Goal: Transaction & Acquisition: Register for event/course

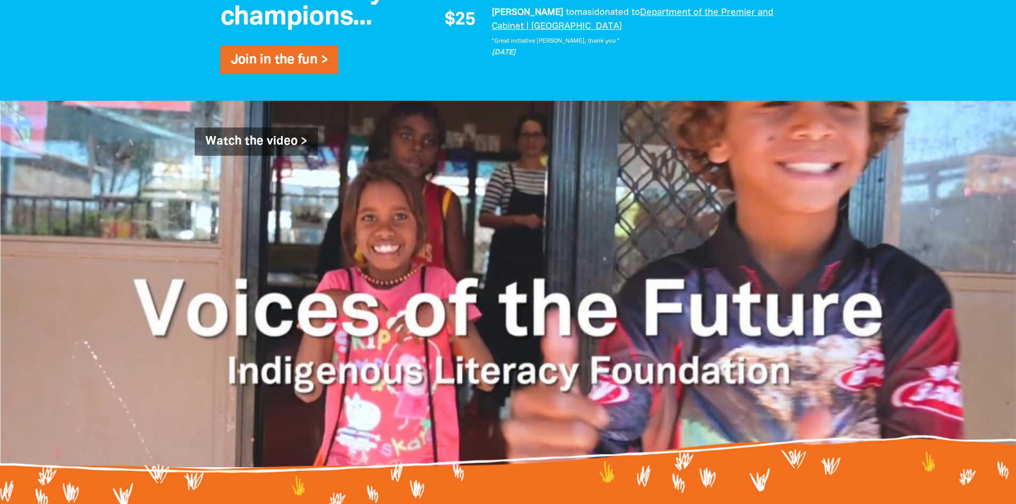
scroll to position [1044, 0]
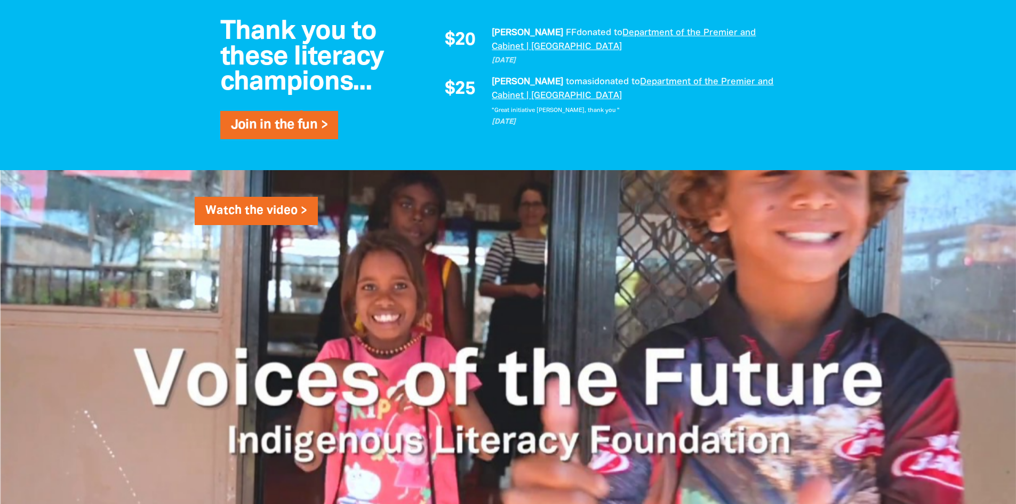
click at [220, 220] on link "Watch the video >" at bounding box center [256, 211] width 123 height 29
click at [269, 131] on link "Join in the fun >" at bounding box center [279, 125] width 96 height 12
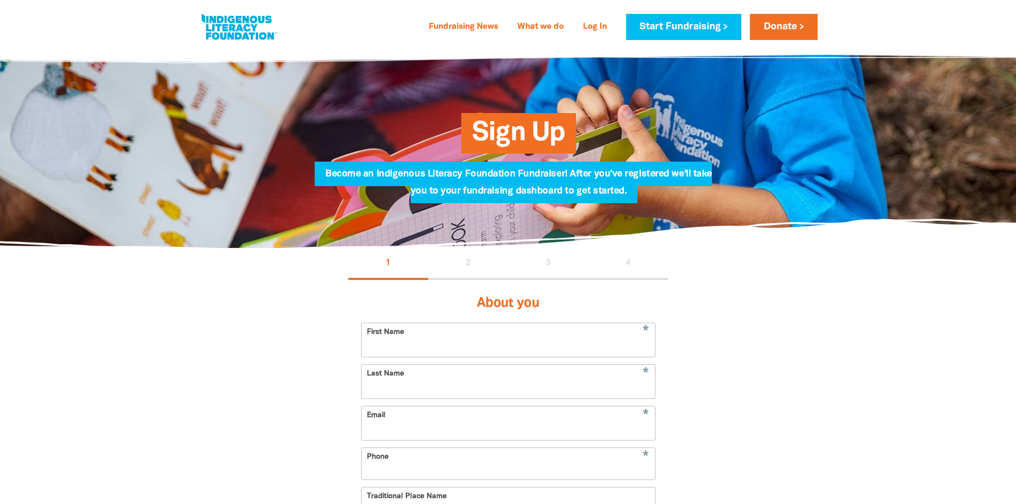
select select "AU"
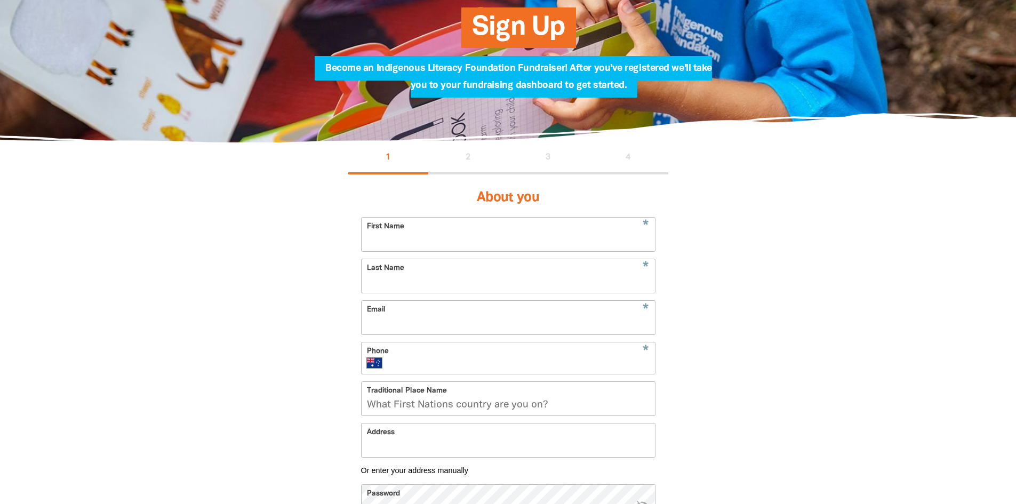
scroll to position [107, 0]
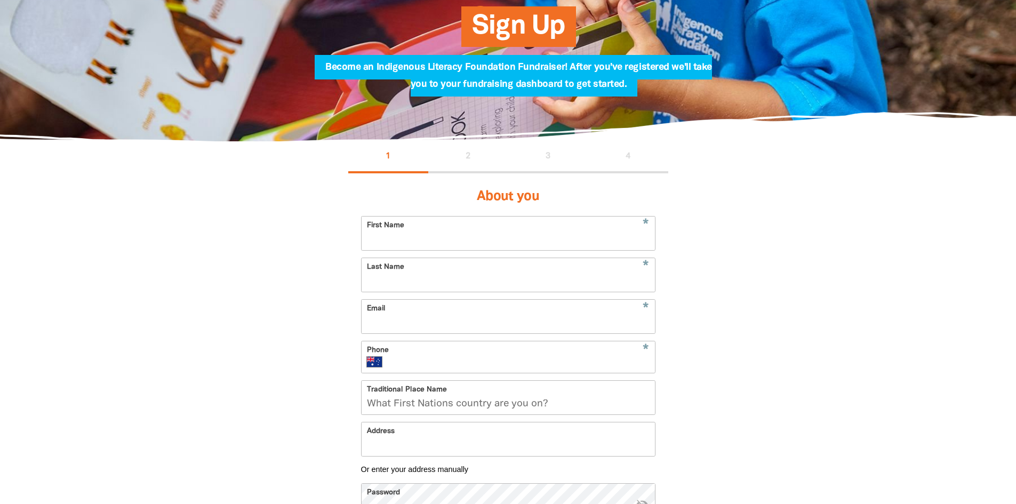
click at [513, 239] on input "First Name" at bounding box center [507, 233] width 293 height 34
type input "[PERSON_NAME]"
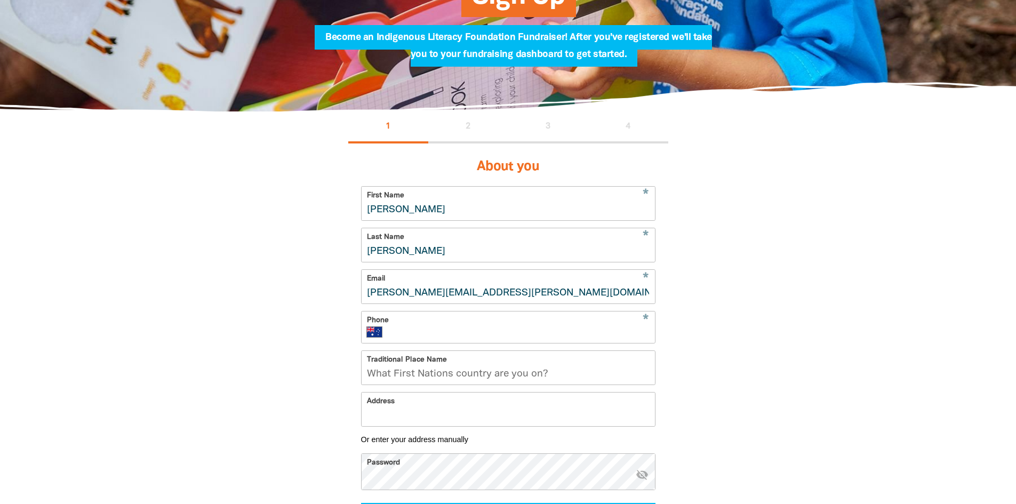
scroll to position [160, 0]
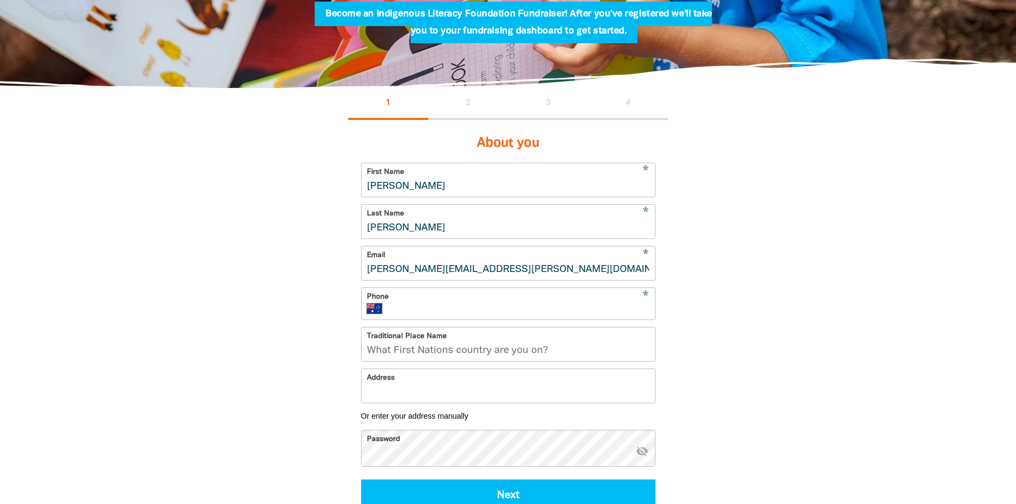
type input "[PERSON_NAME][EMAIL_ADDRESS][PERSON_NAME][DOMAIN_NAME]"
click at [497, 303] on div "* Phone International [GEOGRAPHIC_DATA] [GEOGRAPHIC_DATA] [GEOGRAPHIC_DATA] [GE…" at bounding box center [508, 303] width 294 height 33
click at [506, 311] on input "Phone" at bounding box center [520, 308] width 258 height 11
type input "0432 878 473"
click at [445, 361] on input "Traditional Place Name" at bounding box center [507, 344] width 293 height 34
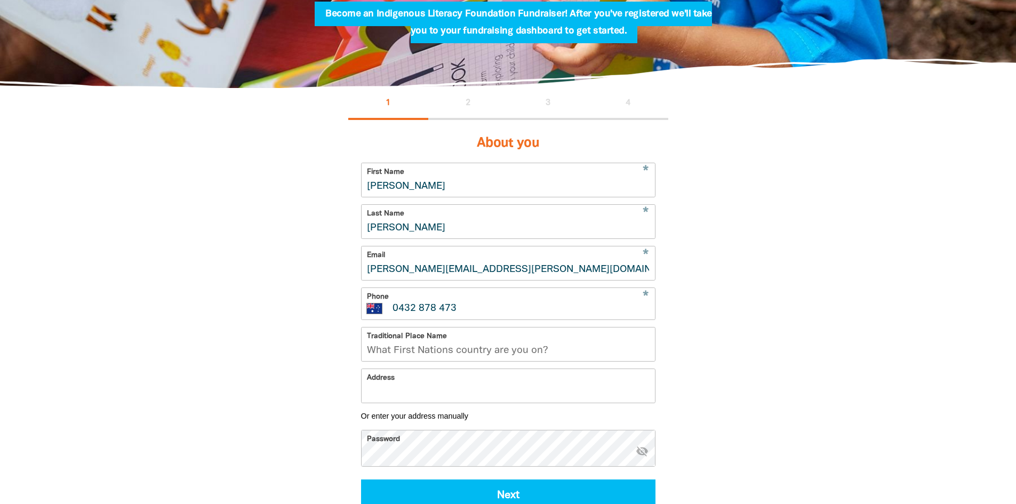
click at [573, 361] on input "Traditional Place Name" at bounding box center [507, 344] width 293 height 34
click at [542, 361] on input "Traditional Place Name" at bounding box center [507, 344] width 293 height 34
drag, startPoint x: 550, startPoint y: 360, endPoint x: 365, endPoint y: 360, distance: 185.5
click at [365, 360] on input "Traditional Place Name" at bounding box center [507, 344] width 293 height 34
drag, startPoint x: 366, startPoint y: 360, endPoint x: 558, endPoint y: 358, distance: 191.4
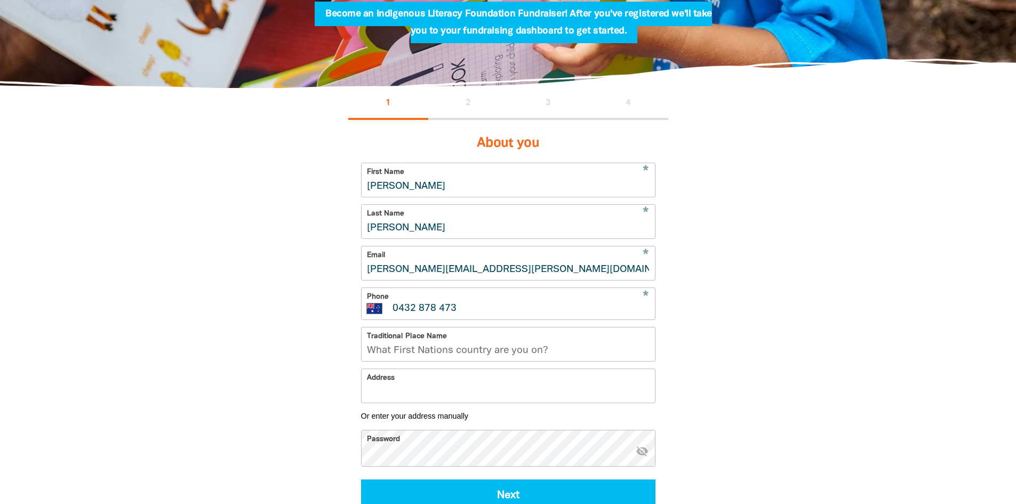
click at [558, 358] on input "Traditional Place Name" at bounding box center [507, 344] width 293 height 34
drag, startPoint x: 546, startPoint y: 358, endPoint x: 503, endPoint y: 368, distance: 44.9
click at [503, 361] on input "Traditional Place Name" at bounding box center [507, 344] width 293 height 34
click at [492, 403] on input "Address" at bounding box center [507, 386] width 293 height 34
paste input "Kaurna Land"
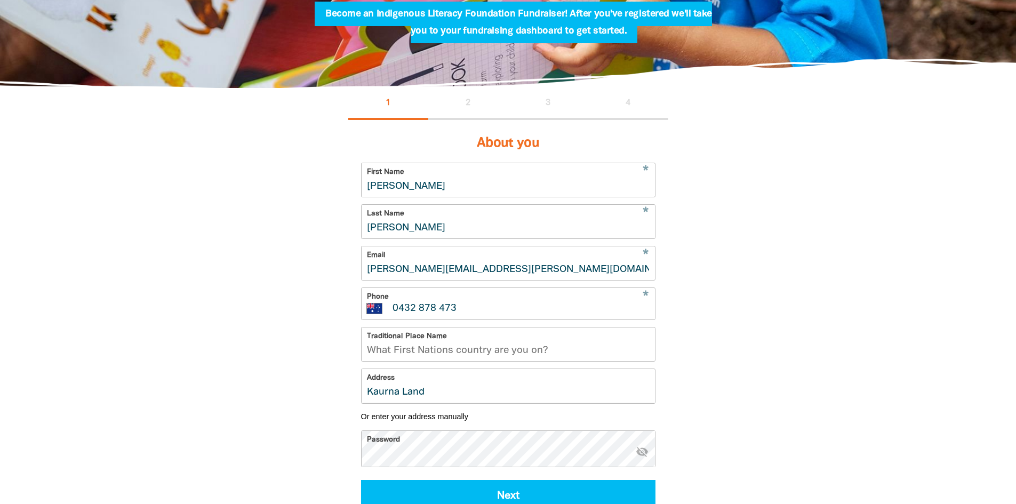
type input "Kaurna Land"
click at [482, 358] on input "Traditional Place Name" at bounding box center [507, 344] width 293 height 34
paste input "Kaurna Land"
type input "Kaurna Land"
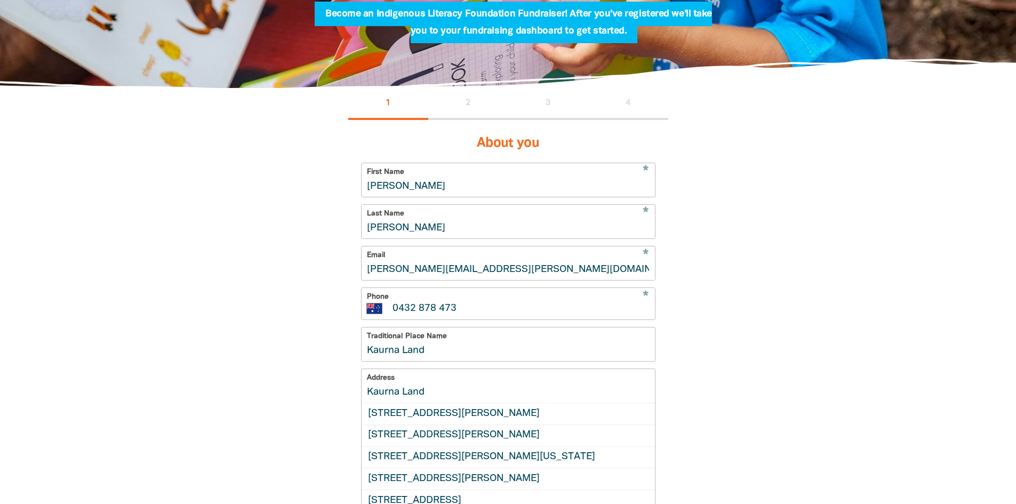
drag, startPoint x: 440, startPoint y: 404, endPoint x: 360, endPoint y: 409, distance: 80.1
click at [361, 409] on div "Address [GEOGRAPHIC_DATA][STREET_ADDRESS][PERSON_NAME][GEOGRAPHIC_DATA][STREET_…" at bounding box center [508, 438] width 294 height 141
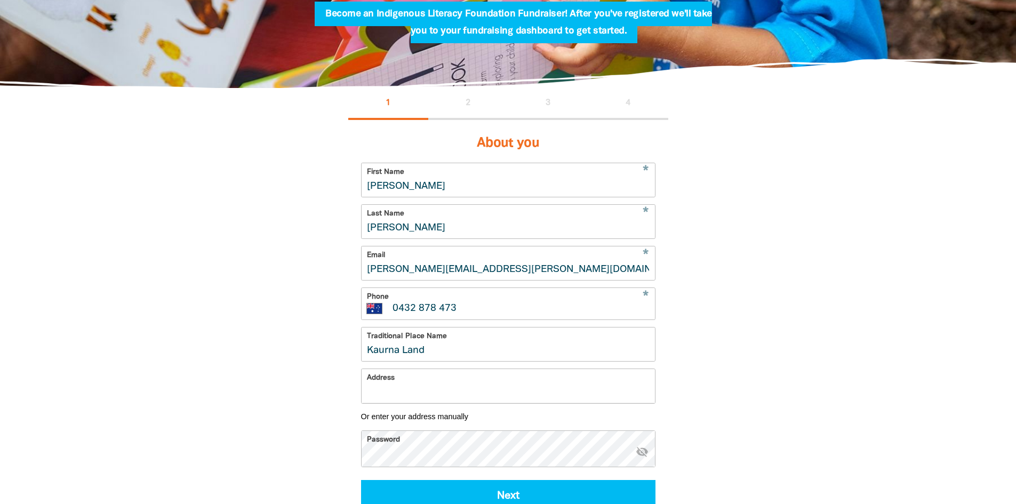
paste input "Level 3, [GEOGRAPHIC_DATA] ([GEOGRAPHIC_DATA]) [STREET_ADDRESS]"
type input "Level 3, [GEOGRAPHIC_DATA] ([GEOGRAPHIC_DATA]) [STREET_ADDRESS]"
click at [762, 382] on div "1 2 3 4 About you * First Name [PERSON_NAME] * Last Name [PERSON_NAME] * Email …" at bounding box center [508, 331] width 640 height 487
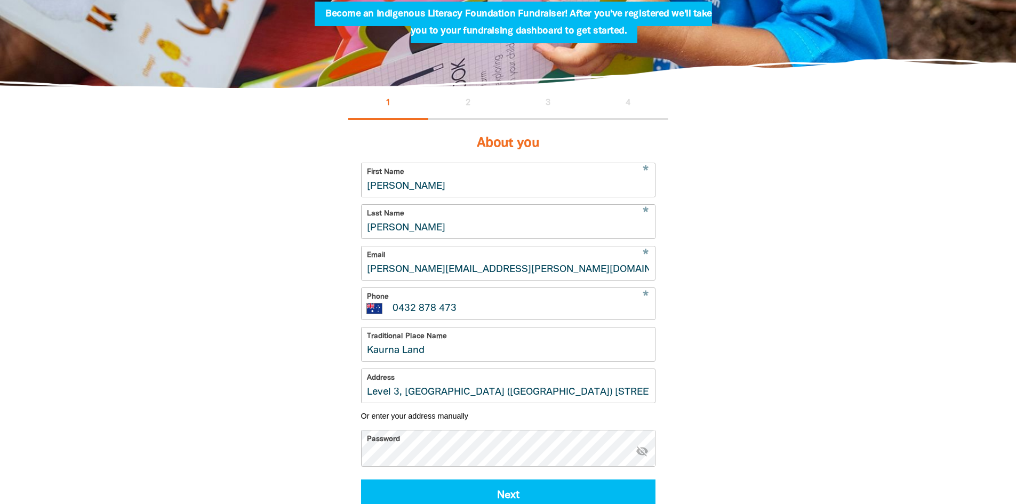
click at [802, 440] on div "1 2 3 4 About you * First Name [PERSON_NAME] * Last Name [PERSON_NAME] * Email …" at bounding box center [508, 331] width 640 height 486
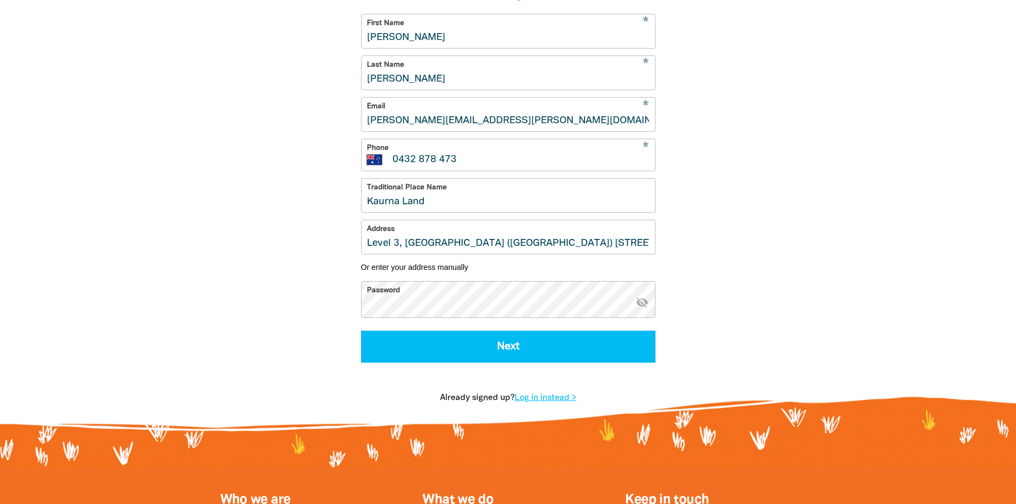
scroll to position [320, 0]
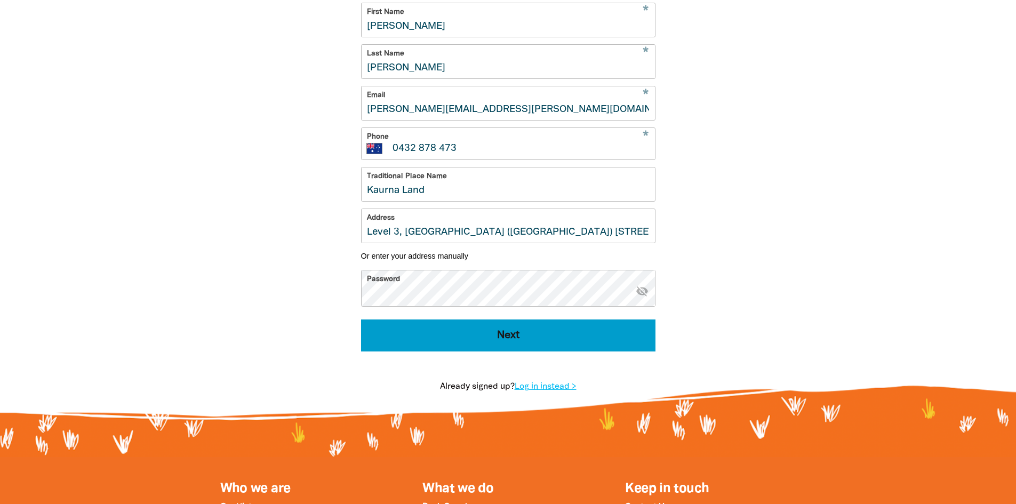
click at [518, 349] on button "Next" at bounding box center [508, 335] width 294 height 32
click at [508, 351] on button "Next" at bounding box center [508, 335] width 294 height 32
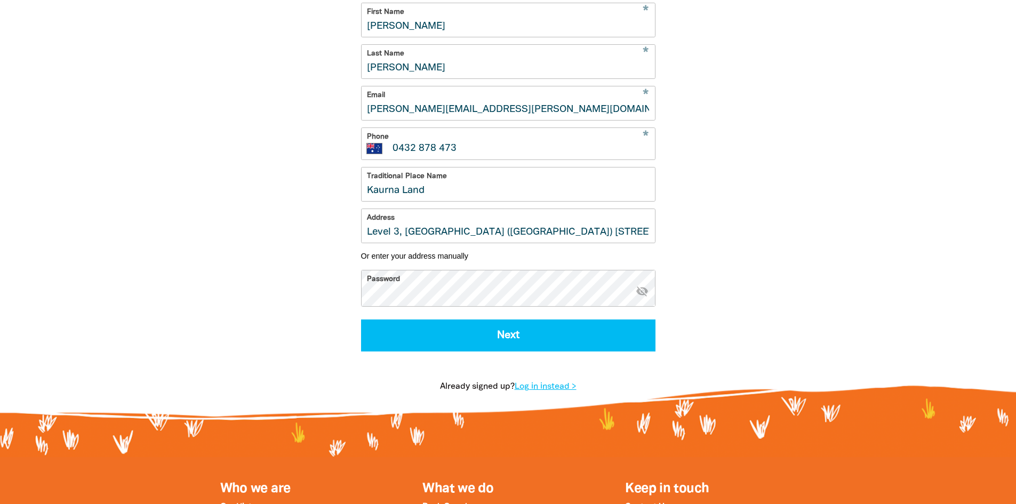
select select "No"
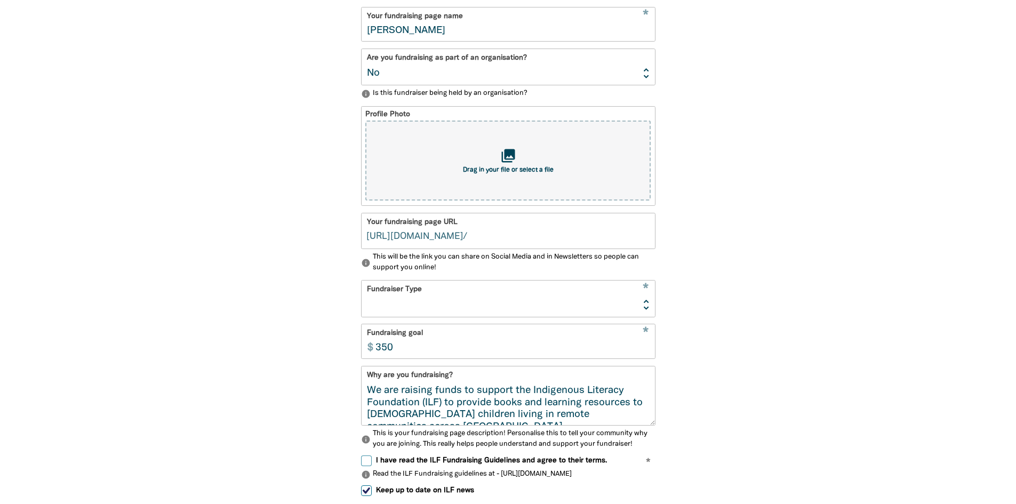
scroll to position [232, 0]
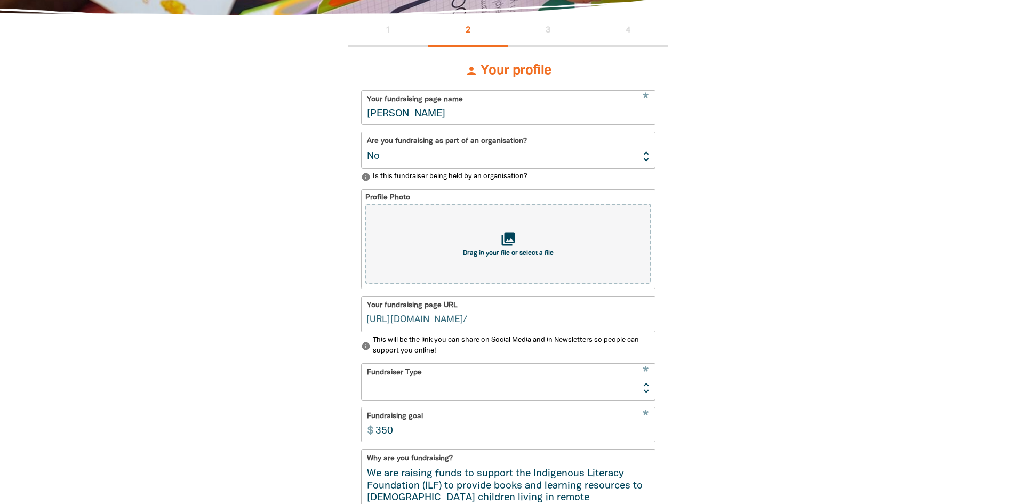
type input "[PERSON_NAME]"
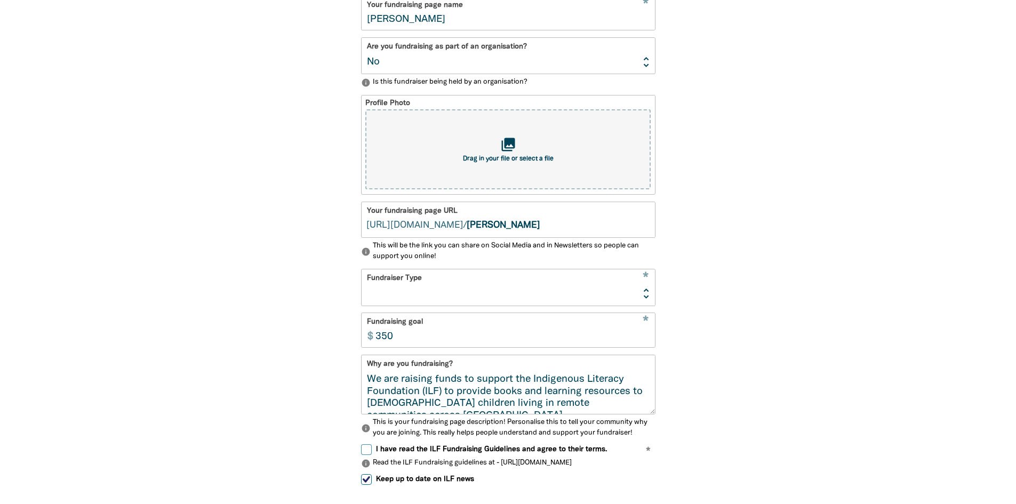
scroll to position [339, 0]
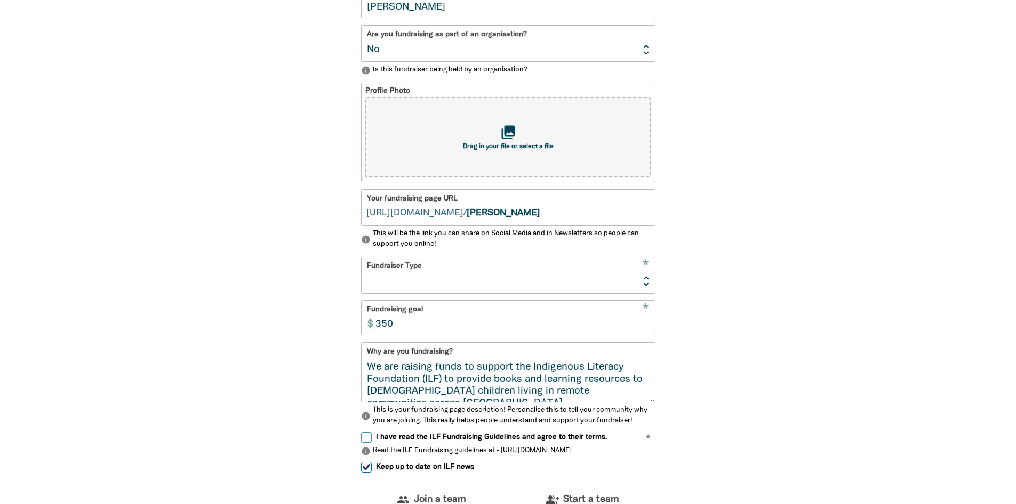
click at [604, 281] on select "Event Activity Donations Instead of Gifts Business School or Library In Memoriam" at bounding box center [507, 275] width 293 height 36
click at [818, 313] on div "1 2 3 4 person Your profile * Your fundraising page name [PERSON_NAME] Are you …" at bounding box center [508, 277] width 640 height 737
click at [445, 270] on select "Event Activity Donations Instead of Gifts Business School or Library In Memoriam" at bounding box center [507, 275] width 293 height 36
click at [361, 259] on select "Event Activity Donations Instead of Gifts Business School or Library In Memoriam" at bounding box center [507, 275] width 293 height 36
click at [533, 284] on select "Event Activity Donations Instead of Gifts Business School or Library In Memoriam" at bounding box center [507, 275] width 293 height 36
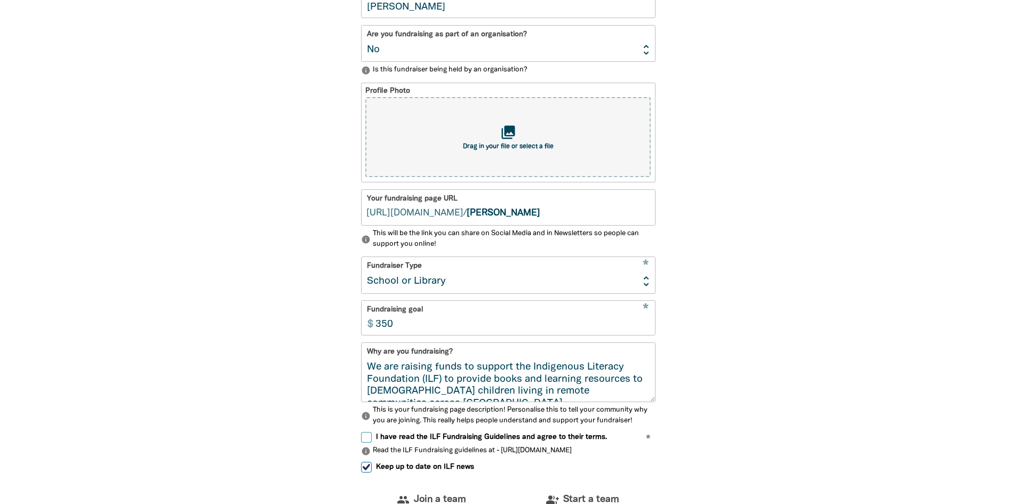
select select "Activity"
click at [361, 259] on select "Event Activity Donations Instead of Gifts Business School or Library In Memoriam" at bounding box center [507, 275] width 293 height 36
click at [745, 314] on div "1 2 3 4 person Your profile * Your fundraising page name [PERSON_NAME] Are you …" at bounding box center [508, 277] width 640 height 737
click at [911, 342] on section "1 2 3 4 person Your profile * Your fundraising page name [PERSON_NAME] Are you …" at bounding box center [508, 277] width 1016 height 737
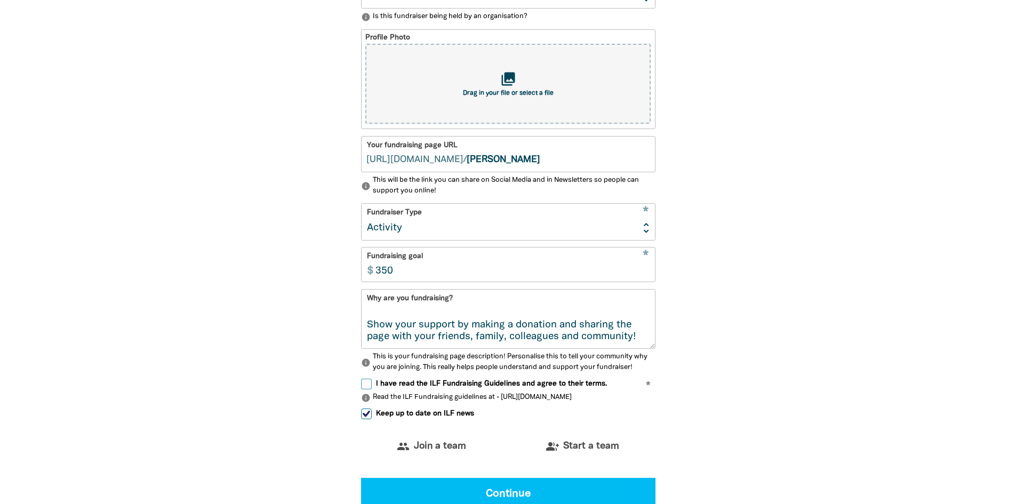
scroll to position [0, 0]
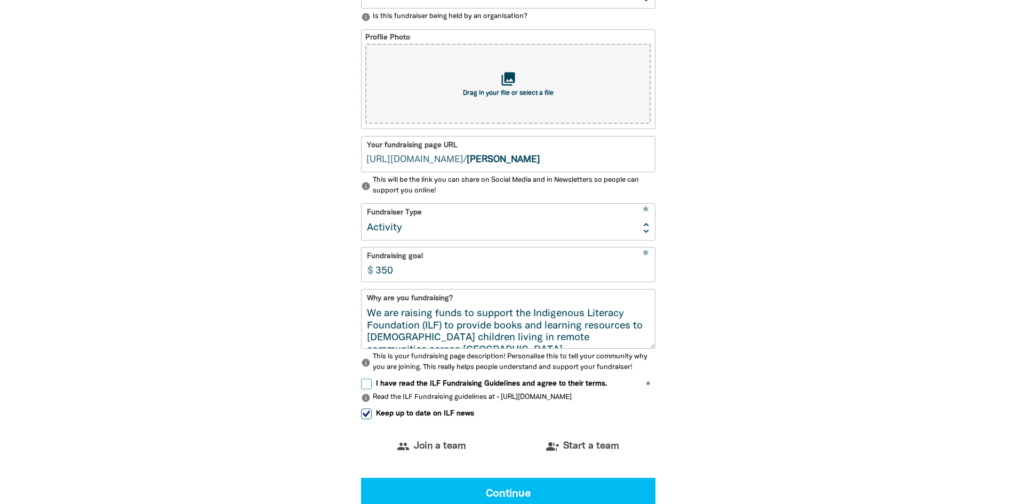
click at [832, 342] on section "1 2 3 4 person Your profile * Your fundraising page name [PERSON_NAME] Are you …" at bounding box center [508, 224] width 1016 height 737
click at [509, 388] on span "I have read the ILF Fundraising Guidelines and agree to their terms." at bounding box center [491, 384] width 231 height 10
click at [372, 388] on input "I have read the ILF Fundraising Guidelines and agree to their terms." at bounding box center [366, 384] width 11 height 11
checkbox input "true"
click at [914, 409] on section "1 2 3 4 person Your profile * Your fundraising page name [PERSON_NAME] Are you …" at bounding box center [508, 224] width 1016 height 737
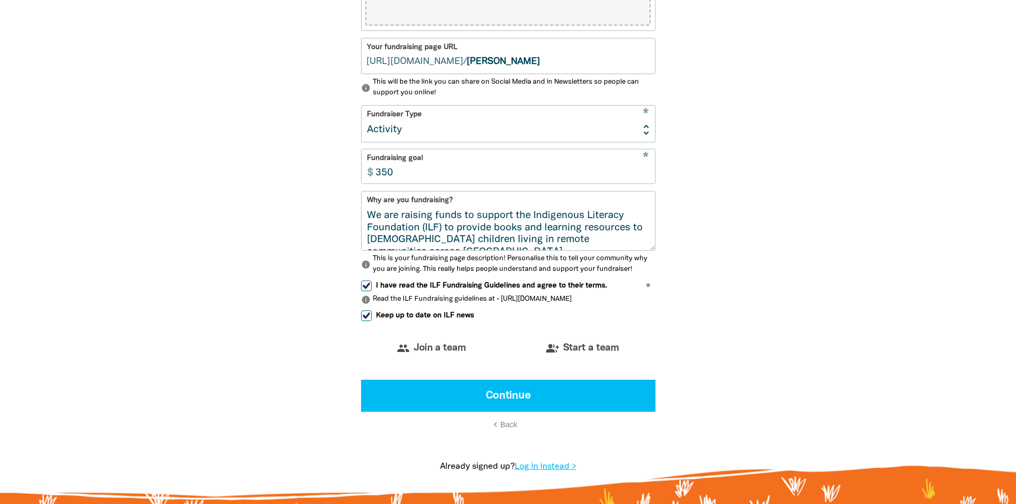
scroll to position [499, 0]
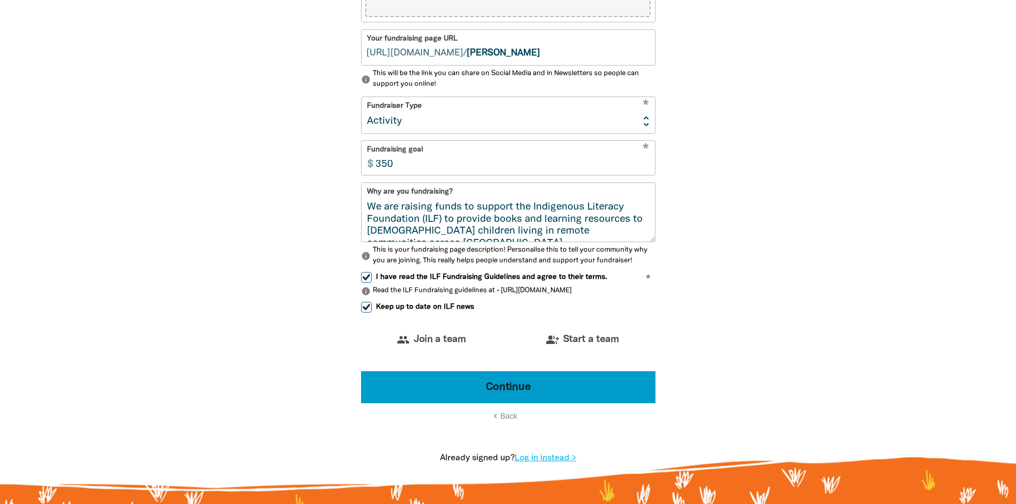
click at [453, 383] on button "Continue" at bounding box center [508, 387] width 294 height 32
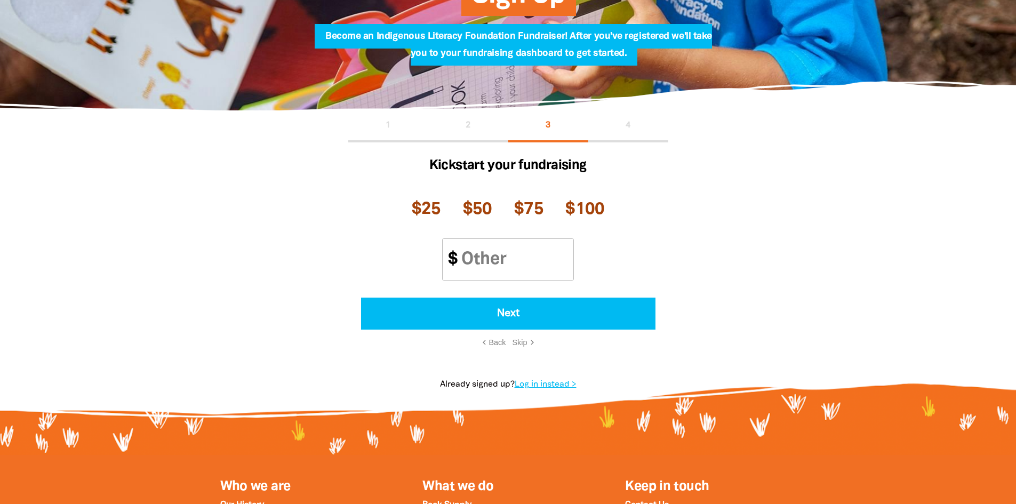
scroll to position [122, 0]
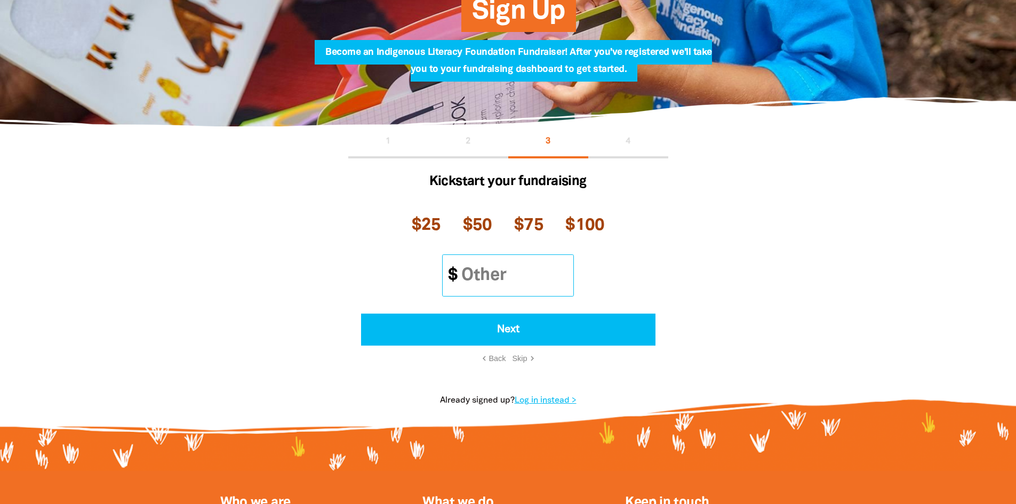
click at [528, 280] on input "Other Amount" at bounding box center [512, 275] width 121 height 41
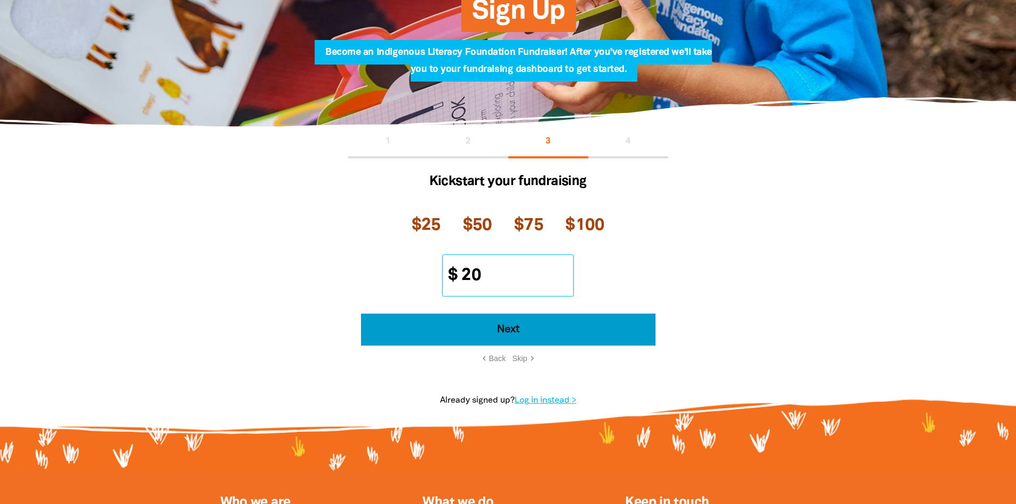
type input "20"
click at [512, 332] on button "Next" at bounding box center [508, 329] width 294 height 32
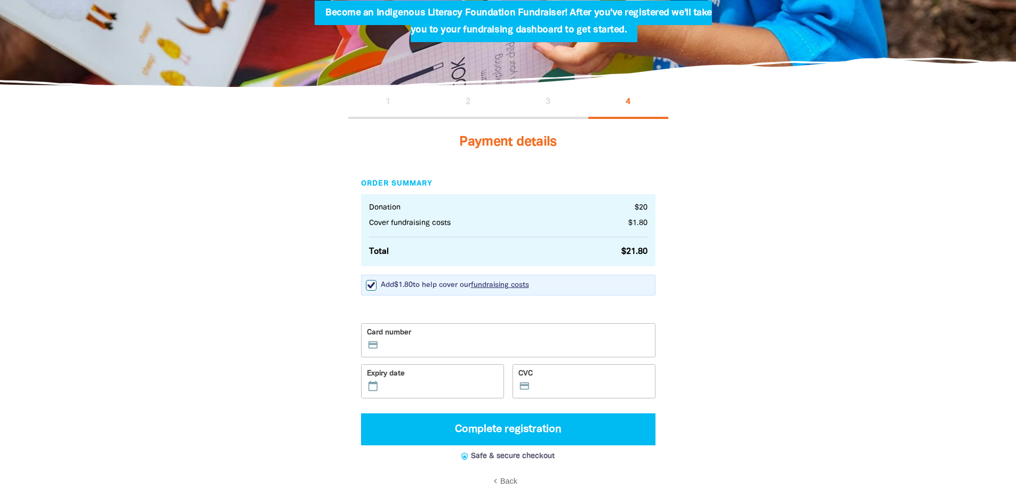
scroll to position [228, 0]
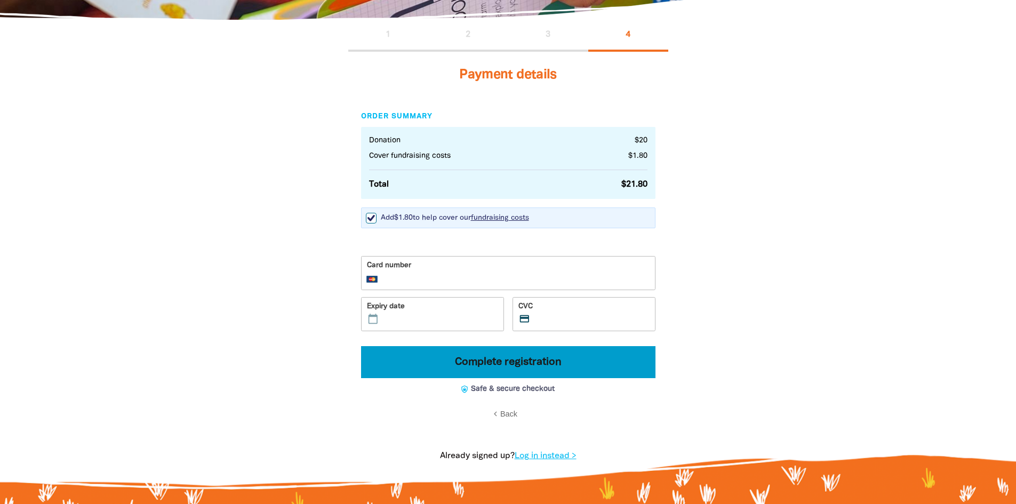
click at [480, 363] on button "Complete registration" at bounding box center [508, 362] width 294 height 32
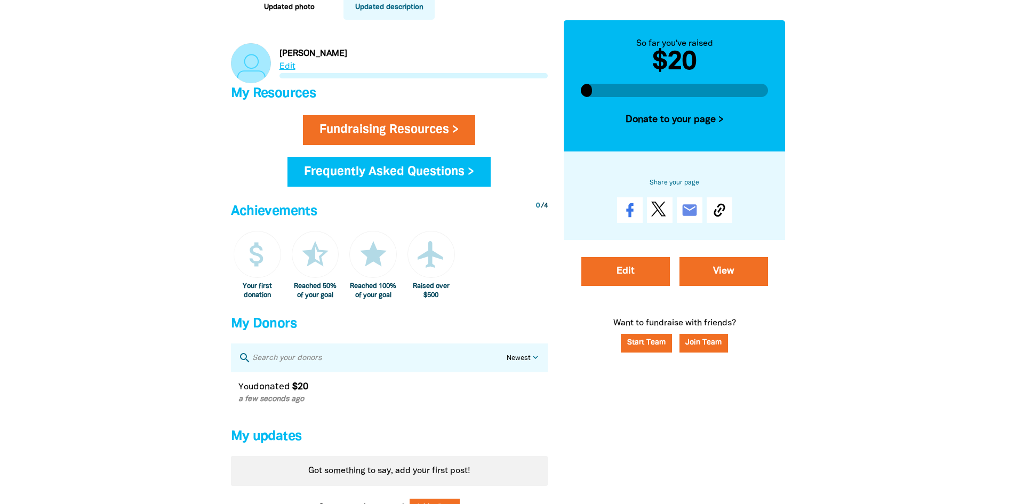
scroll to position [533, 0]
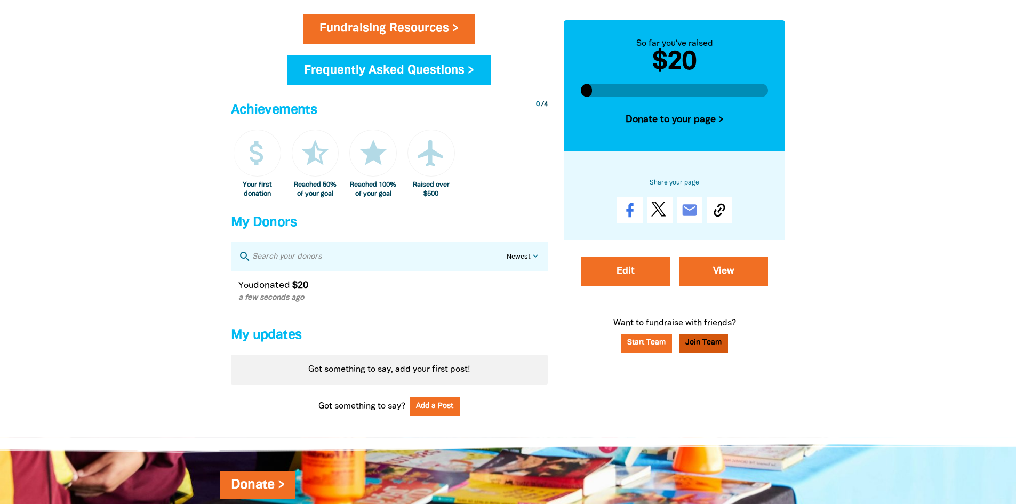
click at [711, 342] on button "Join Team" at bounding box center [703, 343] width 49 height 19
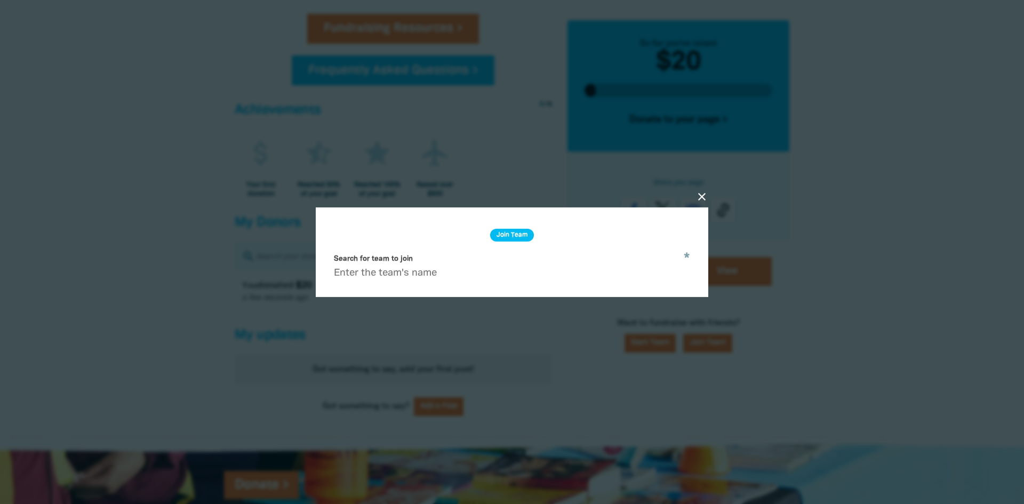
click at [396, 286] on div "close Join Team * Search for team to join" at bounding box center [512, 251] width 392 height 89
click at [705, 197] on icon "close" at bounding box center [701, 196] width 13 height 13
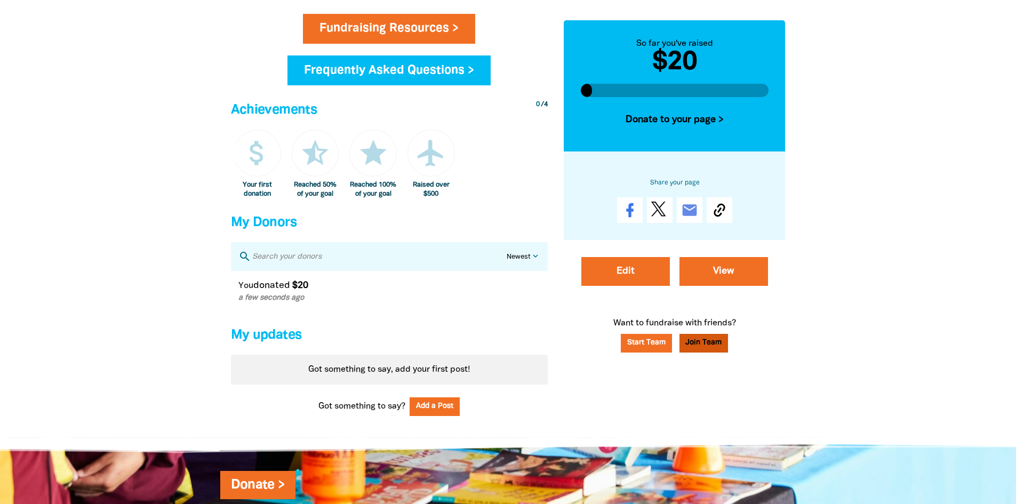
click at [707, 342] on button "Join Team" at bounding box center [703, 343] width 49 height 19
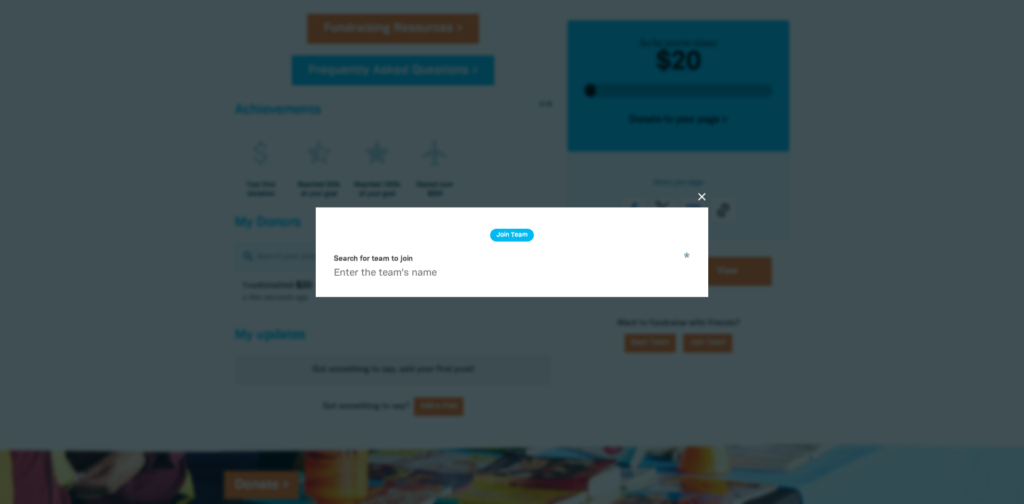
click at [368, 275] on input "Search for team to join" at bounding box center [511, 267] width 367 height 34
paste input "Why we're fundraising for the Indigenous Literacy Foundation"
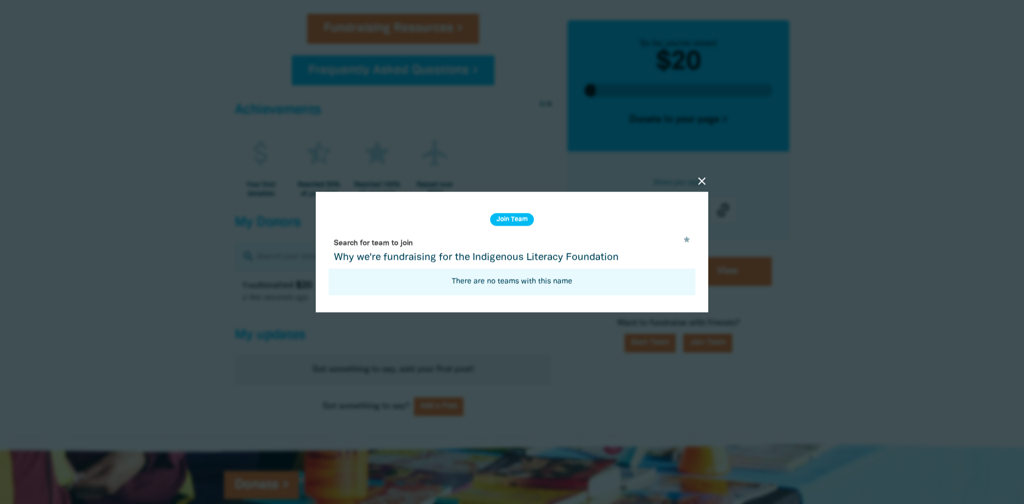
drag, startPoint x: 631, startPoint y: 258, endPoint x: 324, endPoint y: 256, distance: 307.1
click at [322, 260] on div "close Join Team * Search for team to join Why we're fundraising for the Indigen…" at bounding box center [512, 252] width 392 height 120
type input "D"
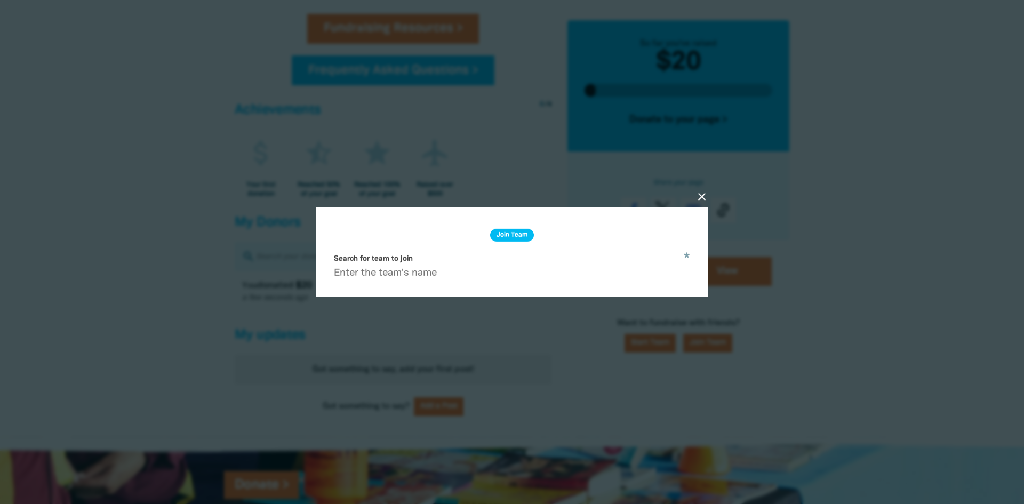
click at [702, 192] on icon "close" at bounding box center [701, 196] width 13 height 13
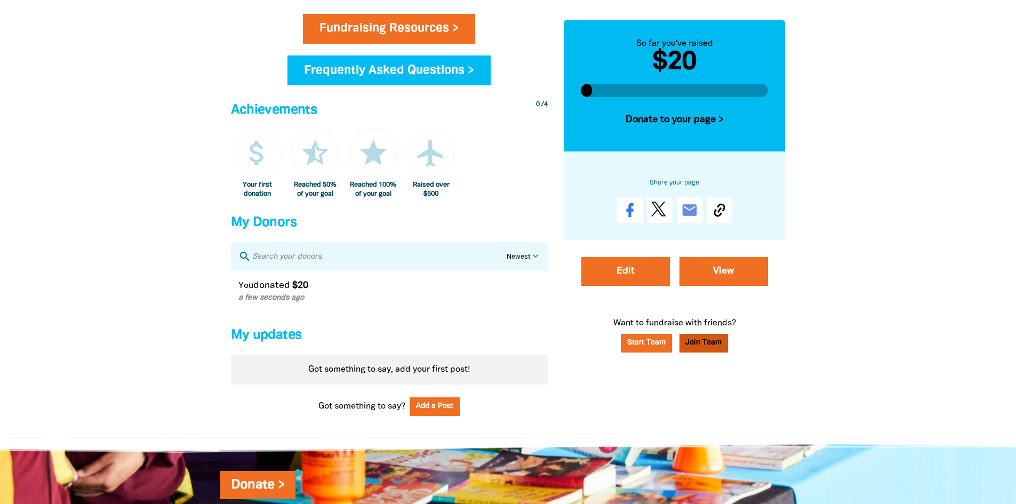
click at [719, 340] on button "Join Team" at bounding box center [703, 343] width 49 height 19
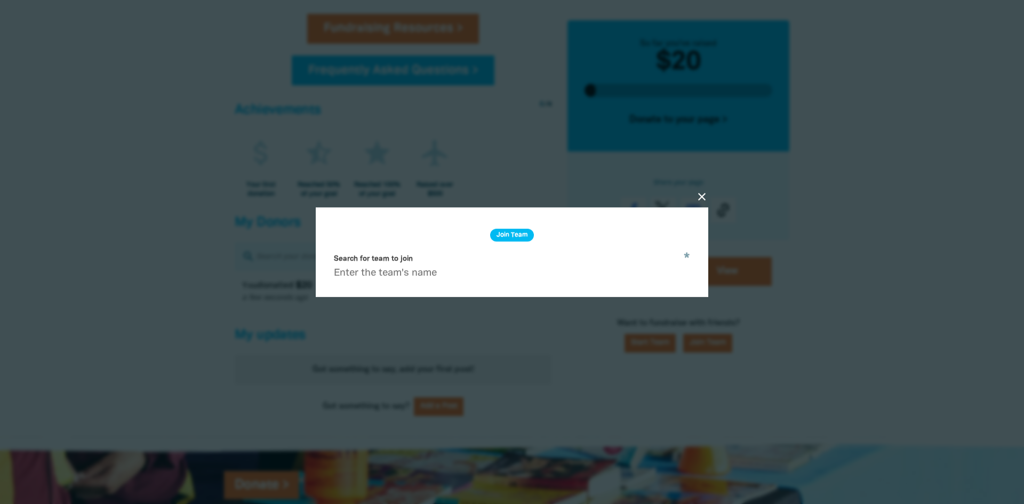
click at [379, 276] on input "Search for team to join" at bounding box center [511, 267] width 367 height 34
paste input "Department of the Premier and Cabinet | [GEOGRAPHIC_DATA]"
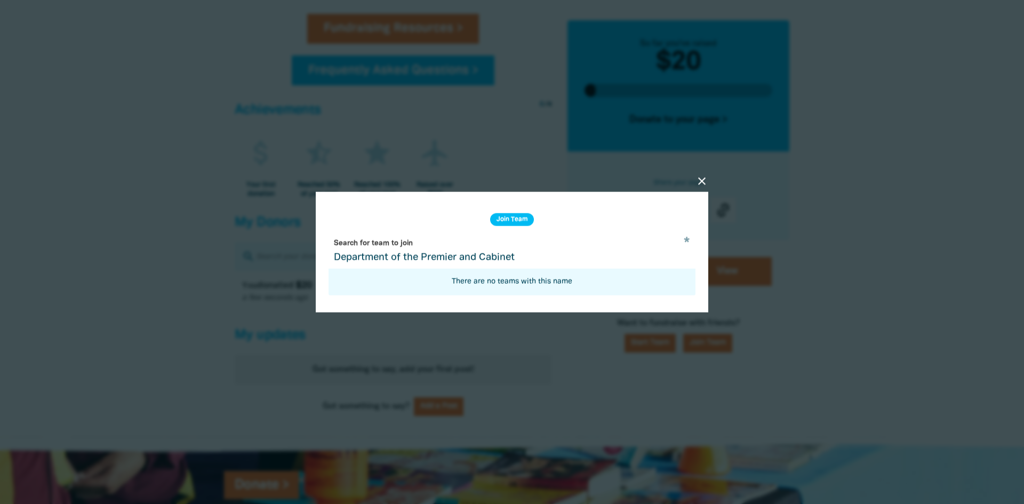
type input "Department of the Premier and Cabinet"
click at [700, 182] on icon "close" at bounding box center [701, 181] width 13 height 13
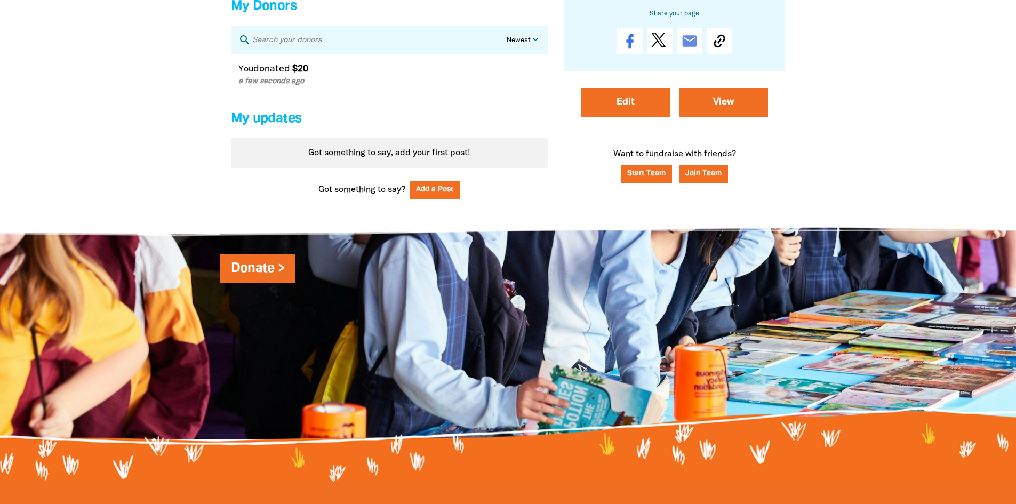
scroll to position [1013, 0]
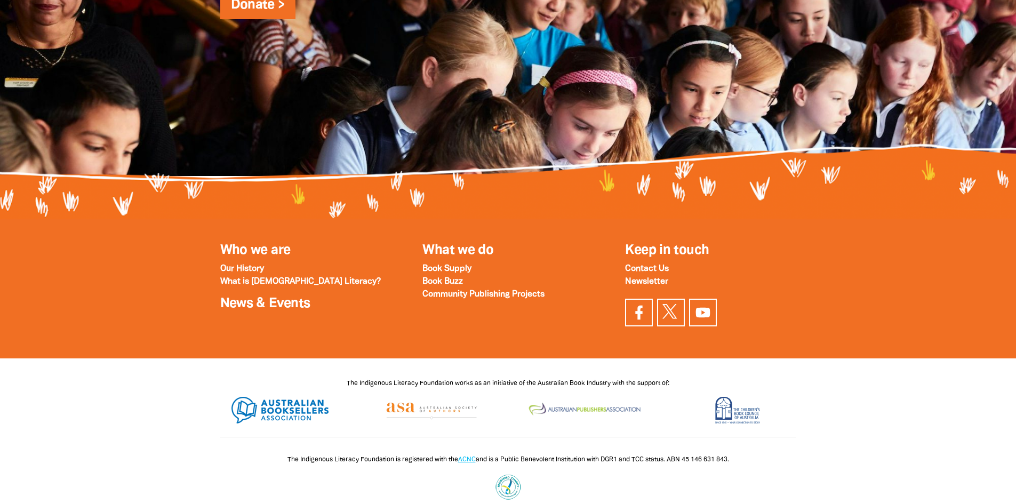
click at [351, 386] on span "The Indigenous Literacy Foundation works as an initiative of the Australian Boo…" at bounding box center [508, 383] width 323 height 6
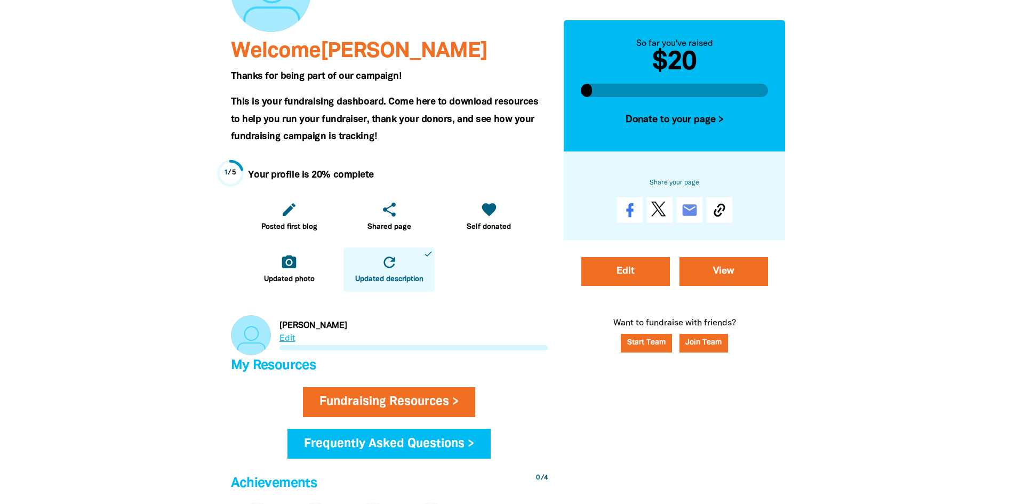
scroll to position [0, 0]
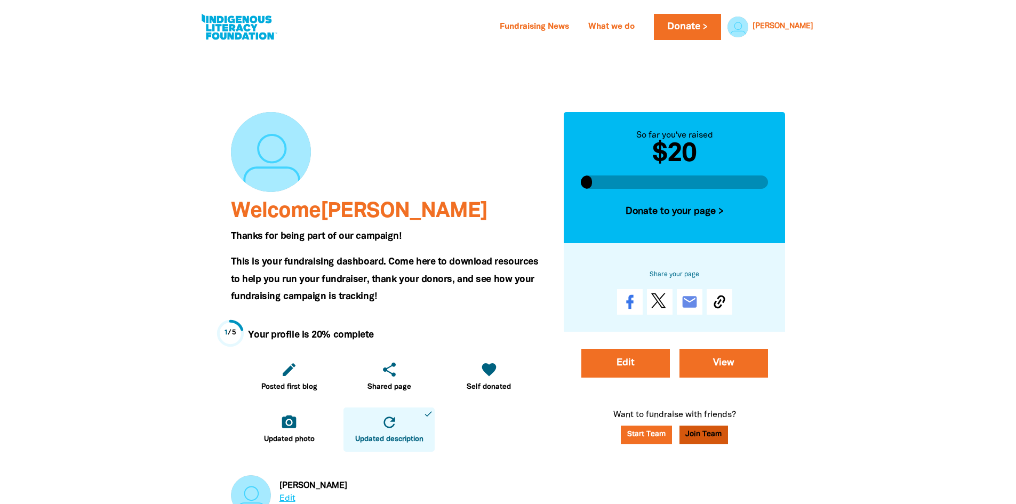
click at [700, 440] on button "Join Team" at bounding box center [703, 434] width 49 height 19
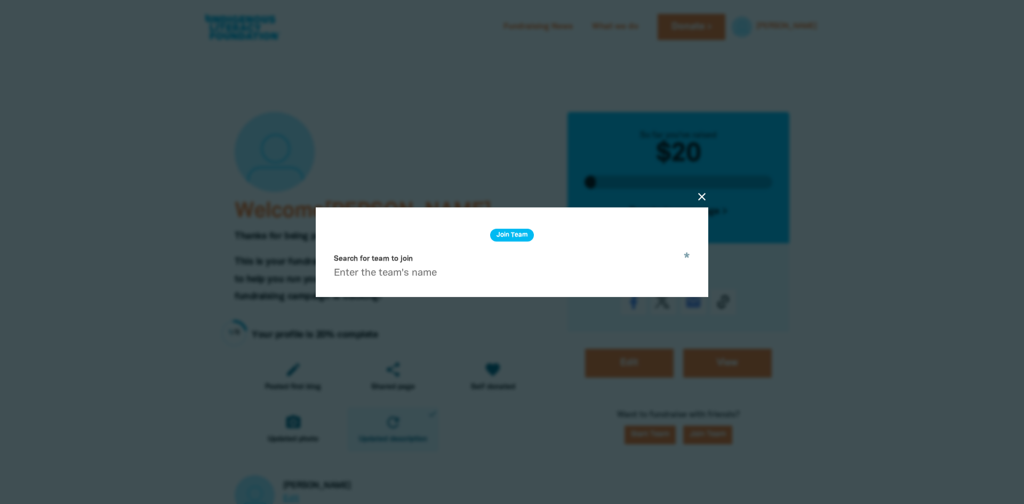
click at [387, 269] on input "Search for team to join" at bounding box center [511, 267] width 367 height 34
paste input "Indigenous Literacy Day"
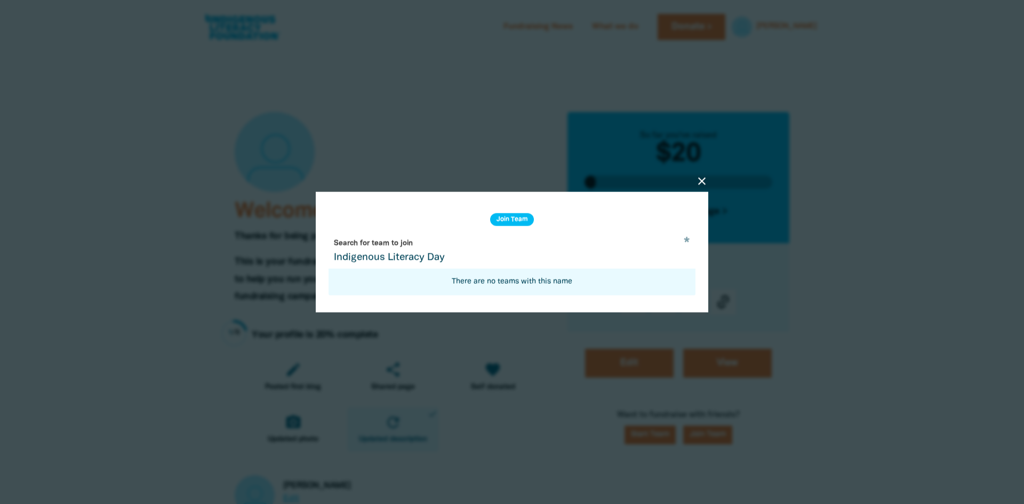
click at [507, 218] on h2 "Join Team" at bounding box center [512, 219] width 44 height 13
click at [467, 259] on input "Indigenous Literacy Day" at bounding box center [511, 252] width 367 height 34
type input "Indigenous"
click at [702, 179] on icon "close" at bounding box center [701, 181] width 13 height 13
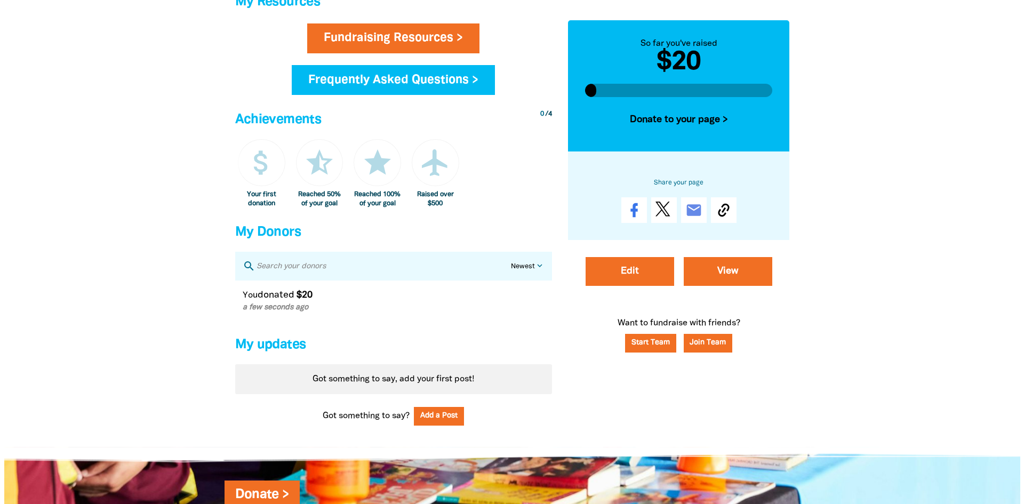
scroll to position [533, 0]
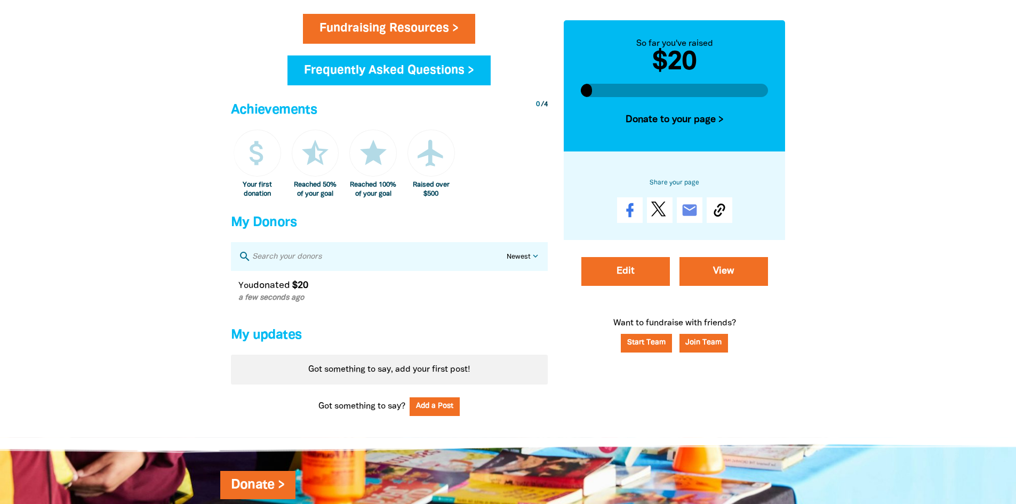
click at [731, 352] on div "Start Team Join Team" at bounding box center [674, 347] width 230 height 26
click at [717, 347] on button "Join Team" at bounding box center [703, 343] width 49 height 19
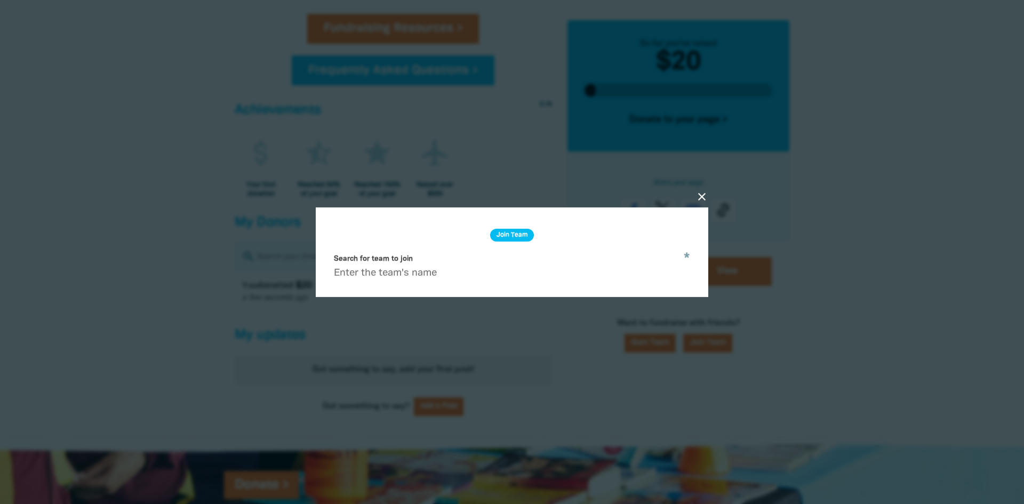
click at [433, 279] on input "Search for team to join" at bounding box center [511, 267] width 367 height 34
click at [449, 273] on input "Search for team to join" at bounding box center [511, 267] width 367 height 34
paste input "[URL][DOMAIN_NAME]"
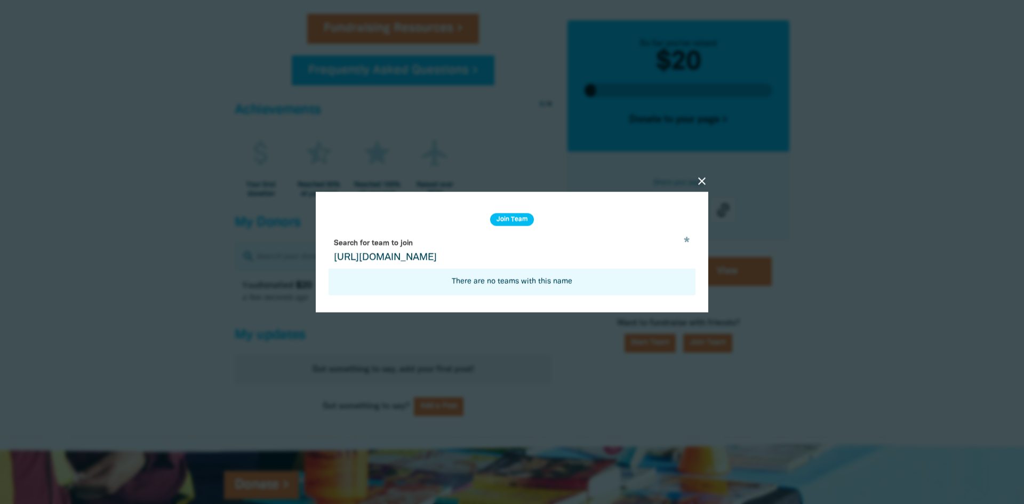
type input "[URL][DOMAIN_NAME]"
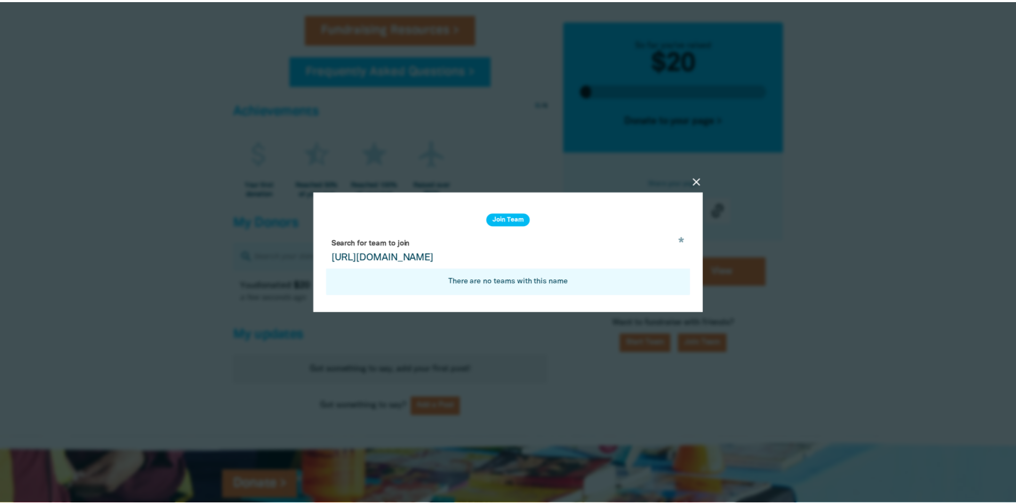
scroll to position [0, 0]
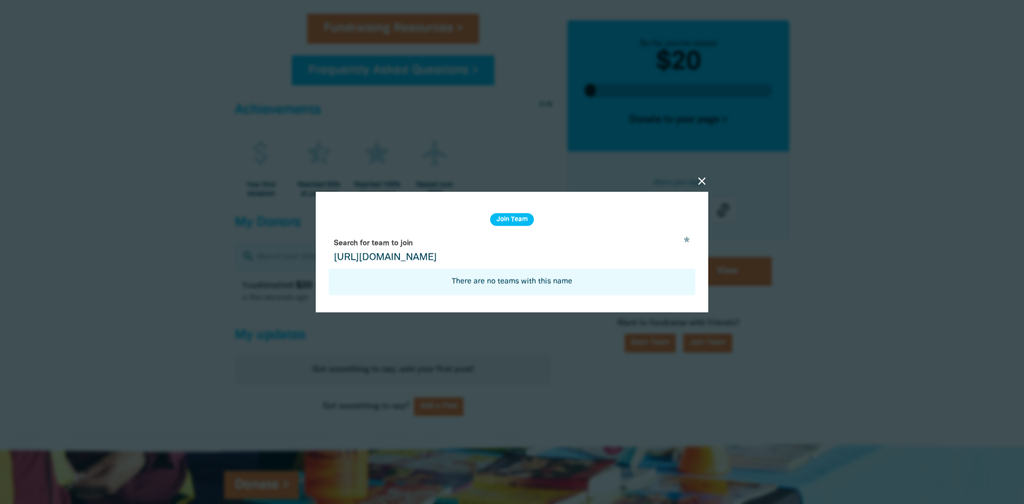
click at [701, 180] on icon "close" at bounding box center [701, 181] width 13 height 13
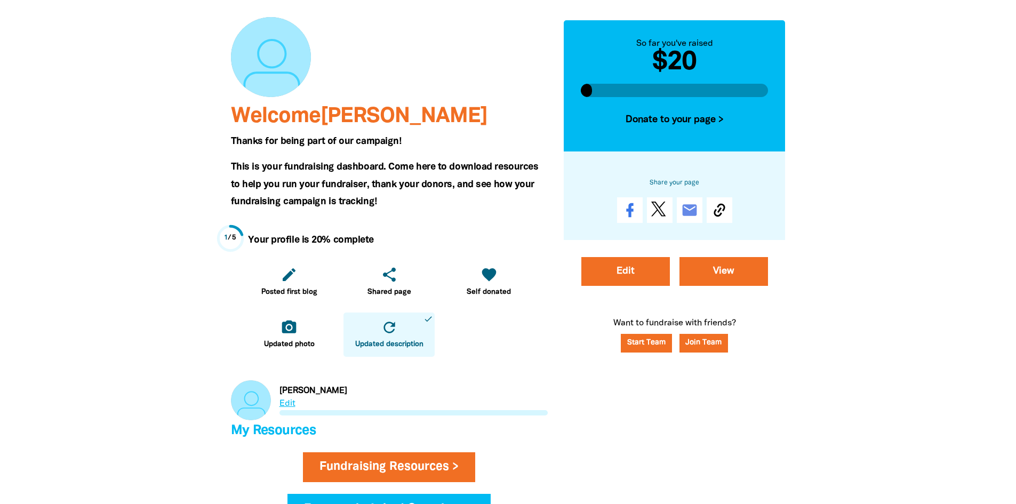
scroll to position [107, 0]
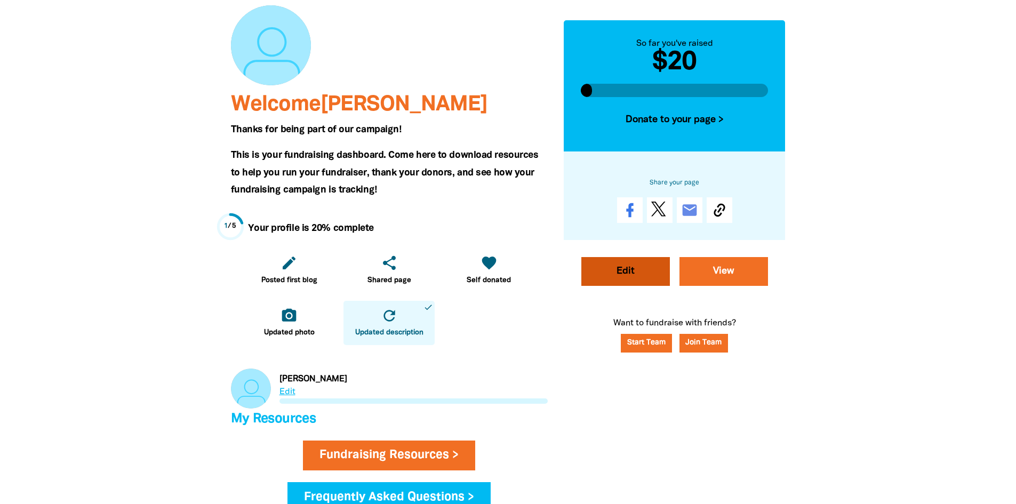
click at [631, 267] on link "Edit" at bounding box center [625, 271] width 88 height 29
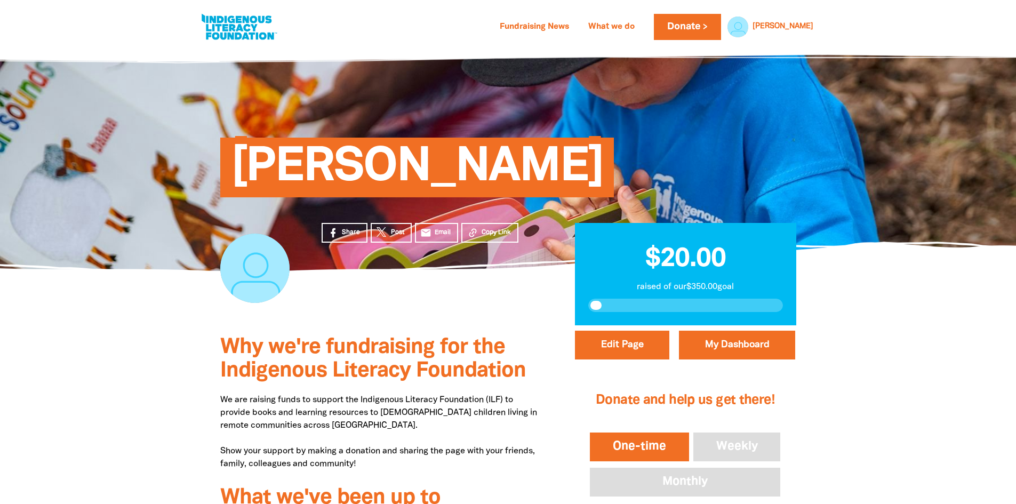
select select "No"
select select "Activity"
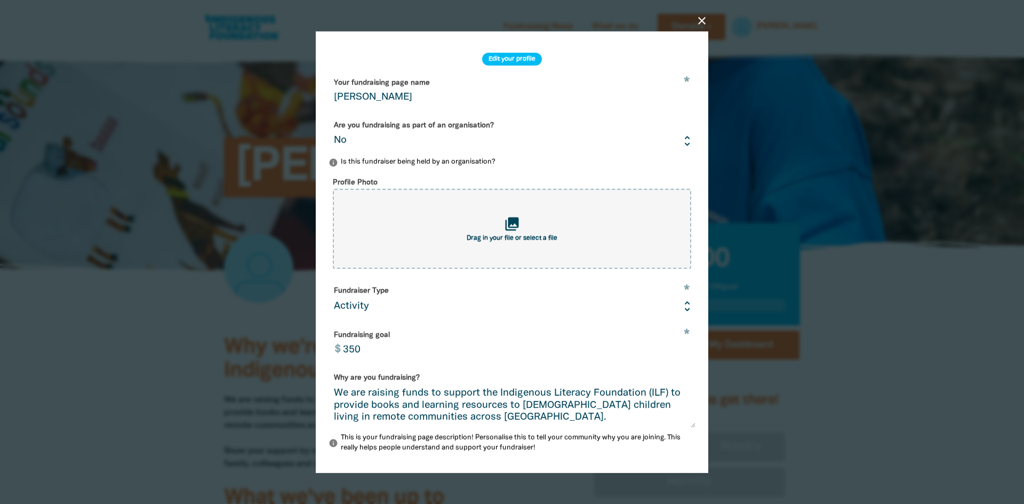
click at [703, 18] on icon "close" at bounding box center [701, 20] width 13 height 13
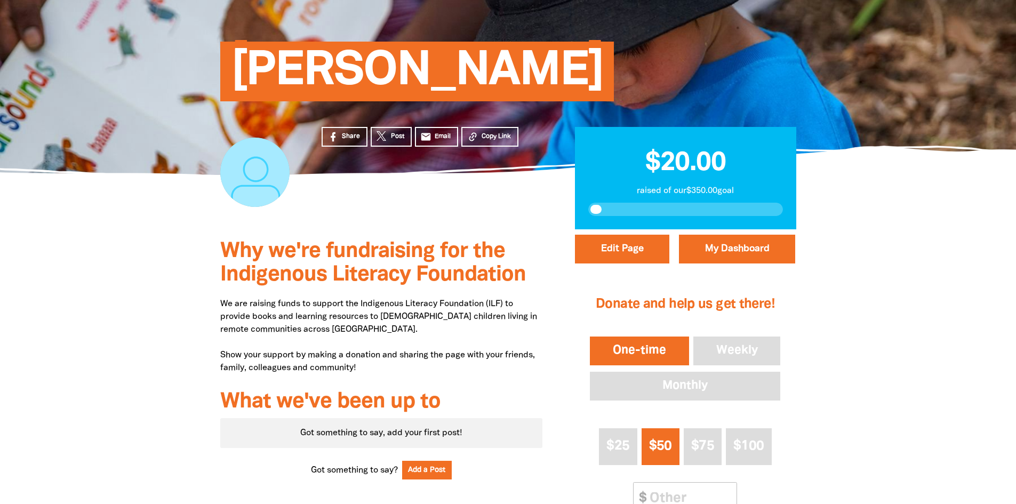
scroll to position [107, 0]
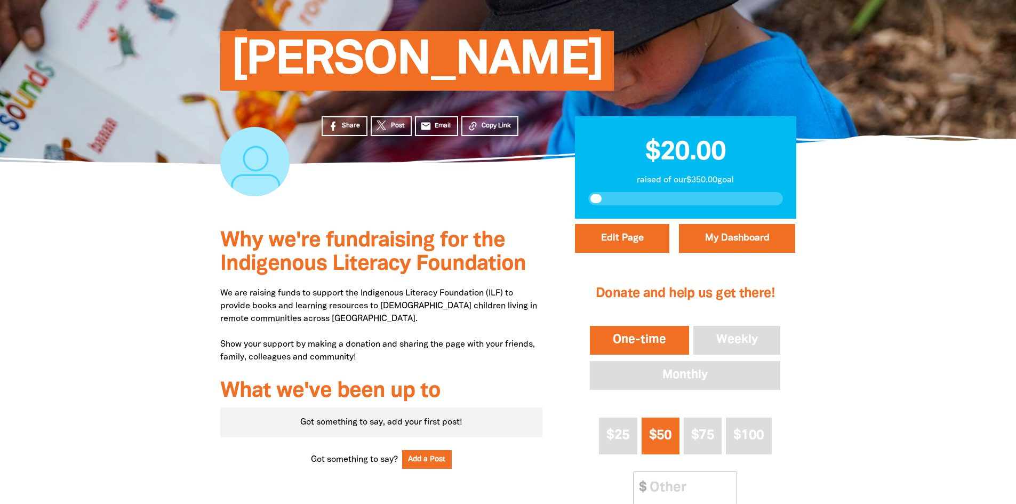
click at [900, 360] on div at bounding box center [508, 433] width 1016 height 429
click at [754, 236] on link "My Dashboard" at bounding box center [737, 238] width 116 height 29
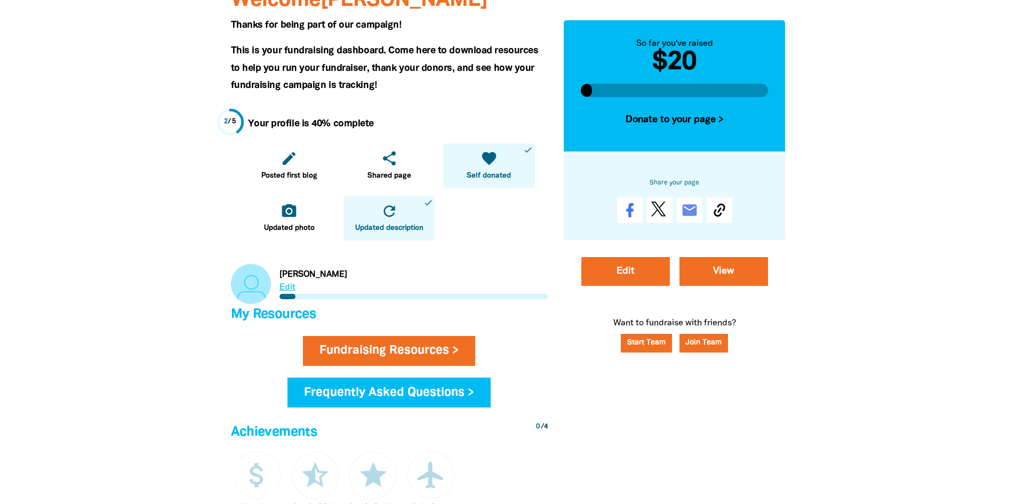
scroll to position [213, 0]
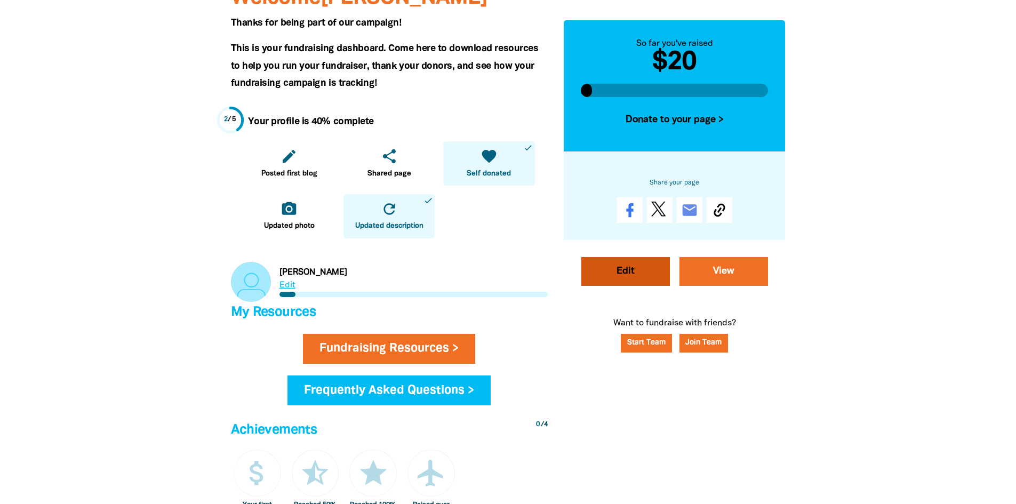
click at [641, 278] on link "Edit" at bounding box center [625, 271] width 88 height 29
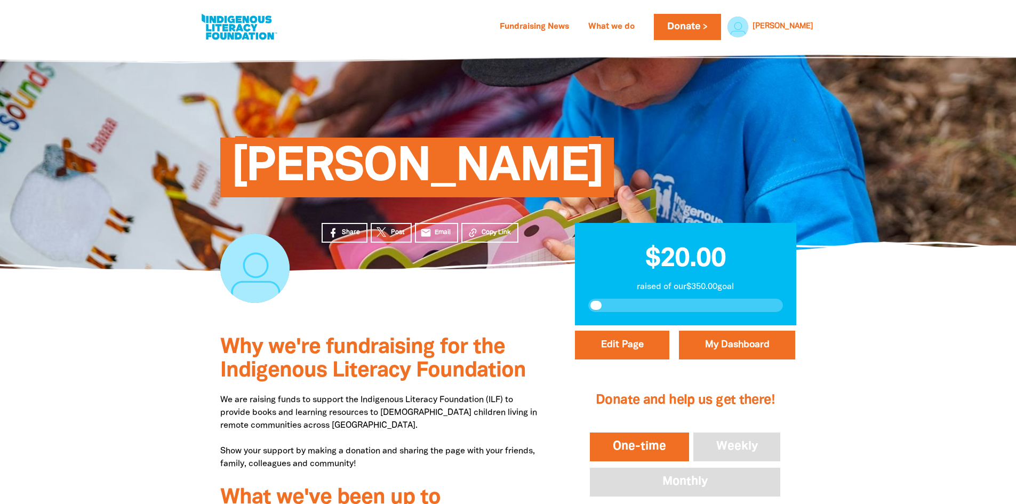
select select "No"
select select "Activity"
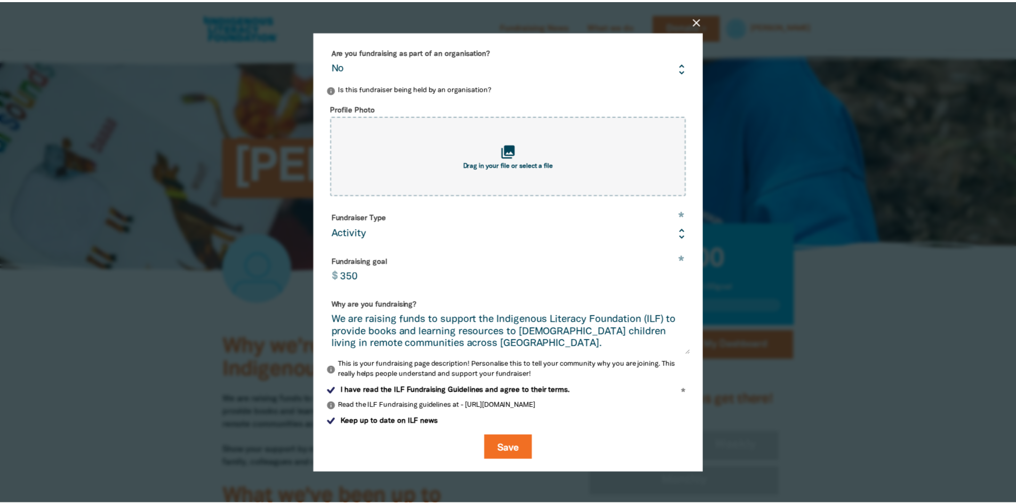
scroll to position [82, 0]
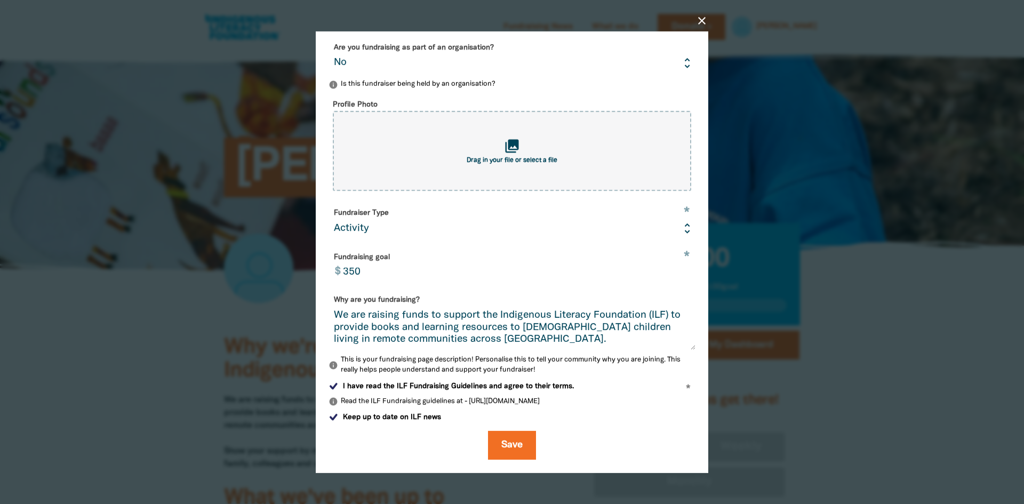
click at [701, 14] on div "close Edit your profile * Your fundraising page name [PERSON_NAME] Are you fund…" at bounding box center [512, 252] width 427 height 492
click at [702, 22] on icon "close" at bounding box center [701, 20] width 13 height 13
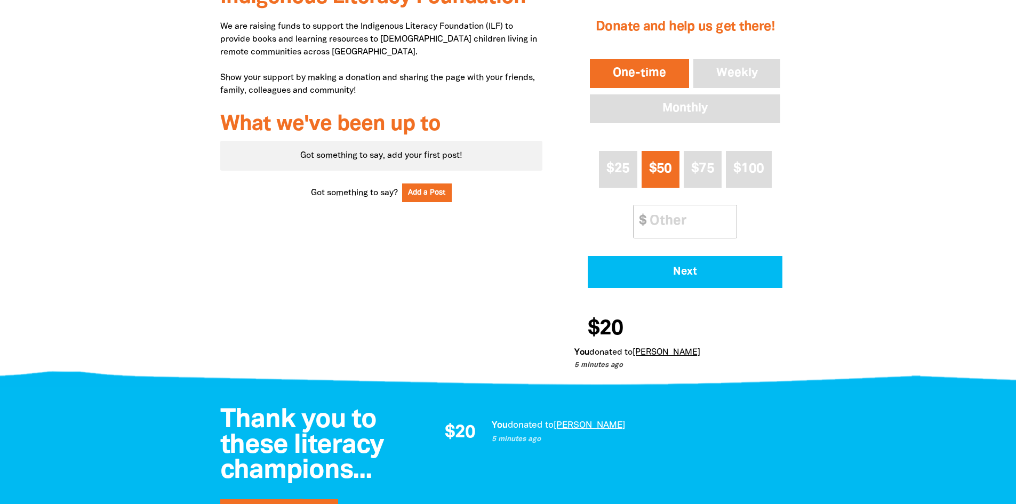
scroll to position [160, 0]
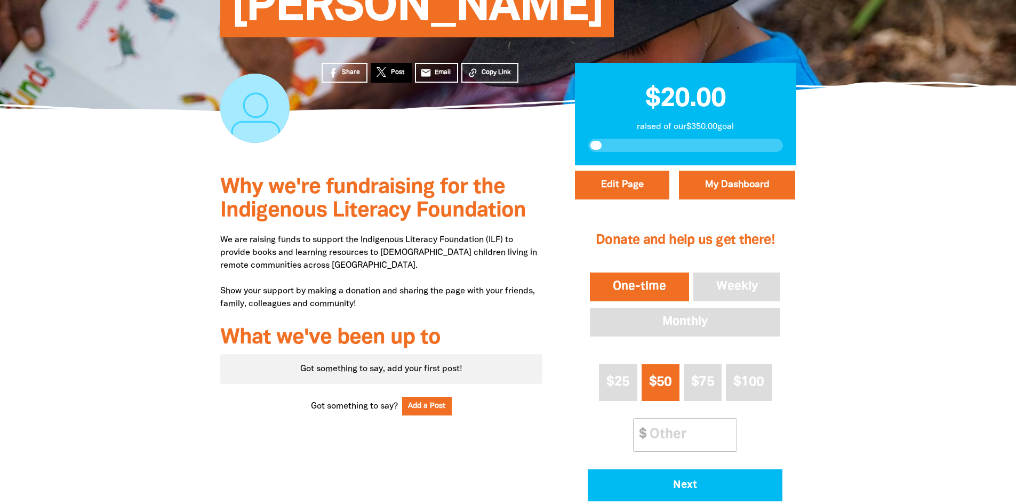
click at [382, 70] on icon at bounding box center [381, 72] width 10 height 10
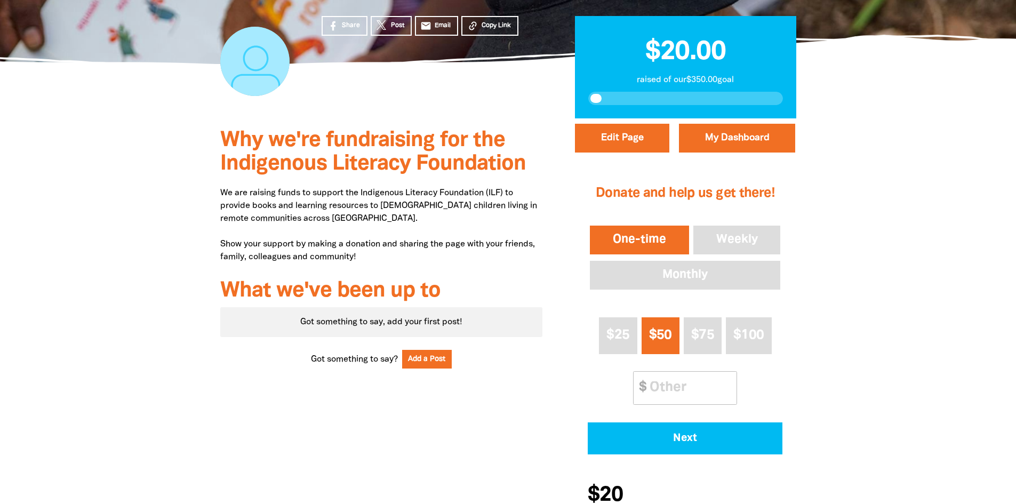
scroll to position [213, 0]
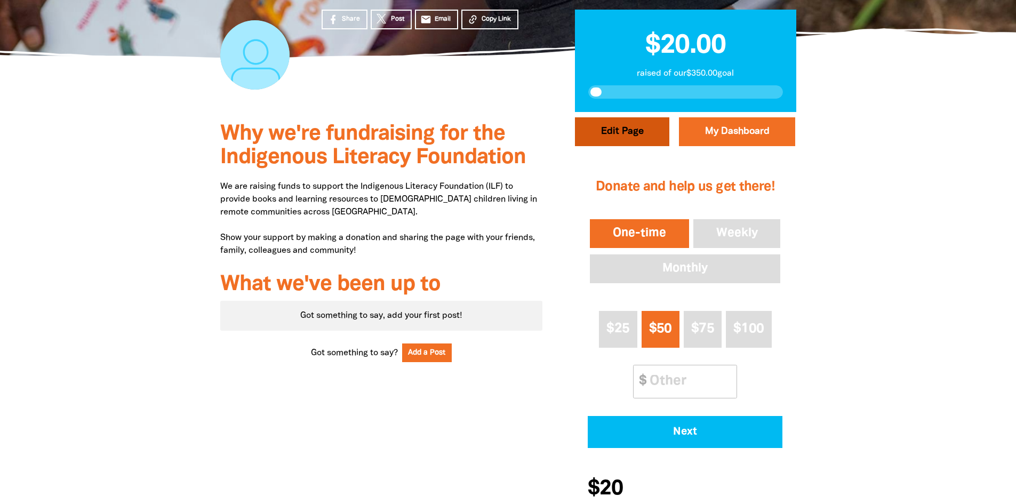
click at [625, 127] on button "Edit Page" at bounding box center [622, 131] width 94 height 29
select select "No"
select select "Activity"
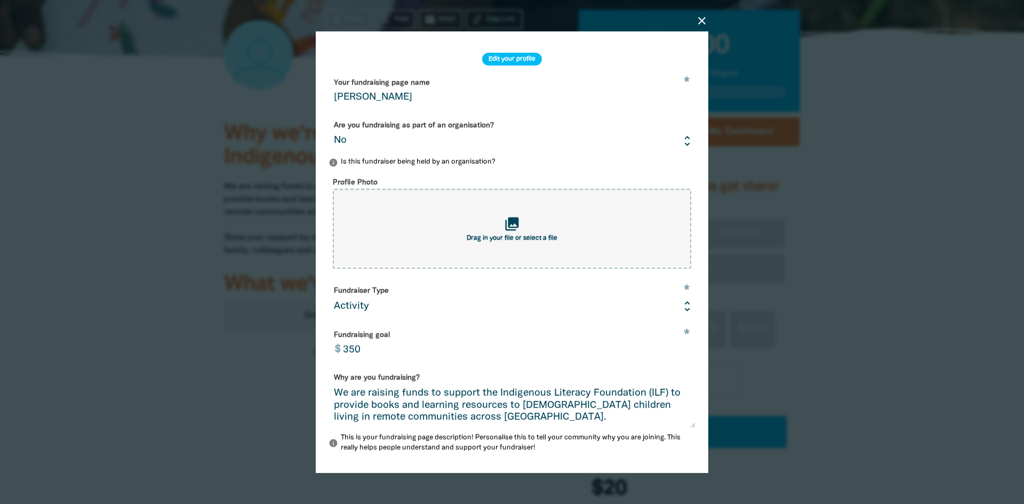
click at [702, 19] on icon "close" at bounding box center [701, 20] width 13 height 13
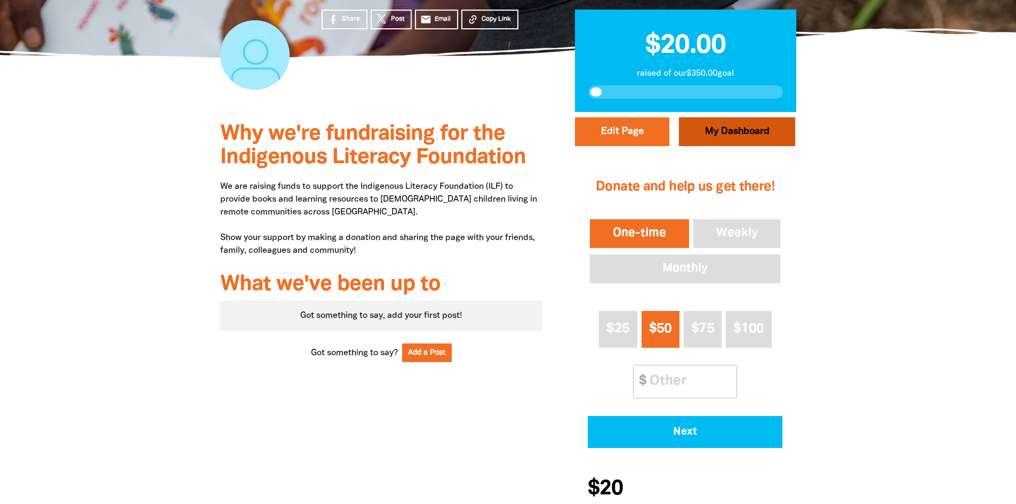
click at [714, 128] on link "My Dashboard" at bounding box center [737, 131] width 116 height 29
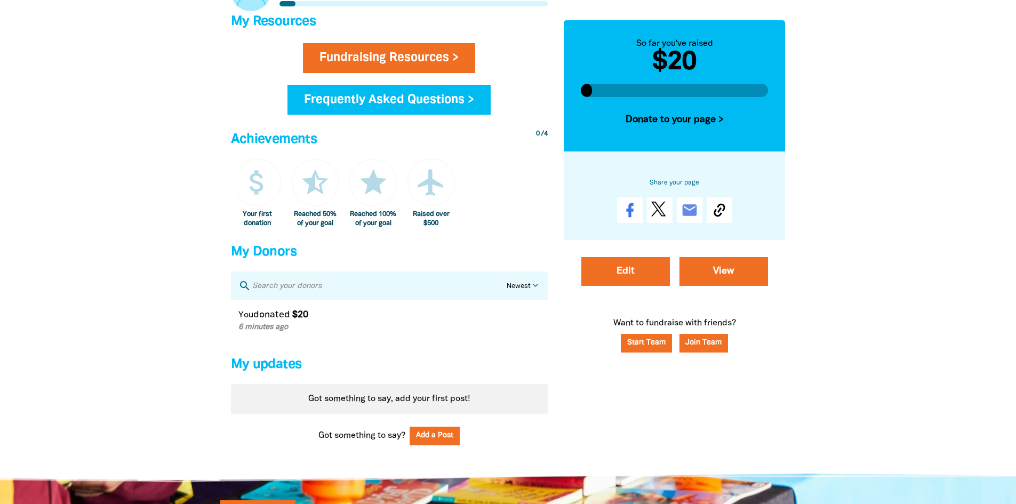
scroll to position [533, 0]
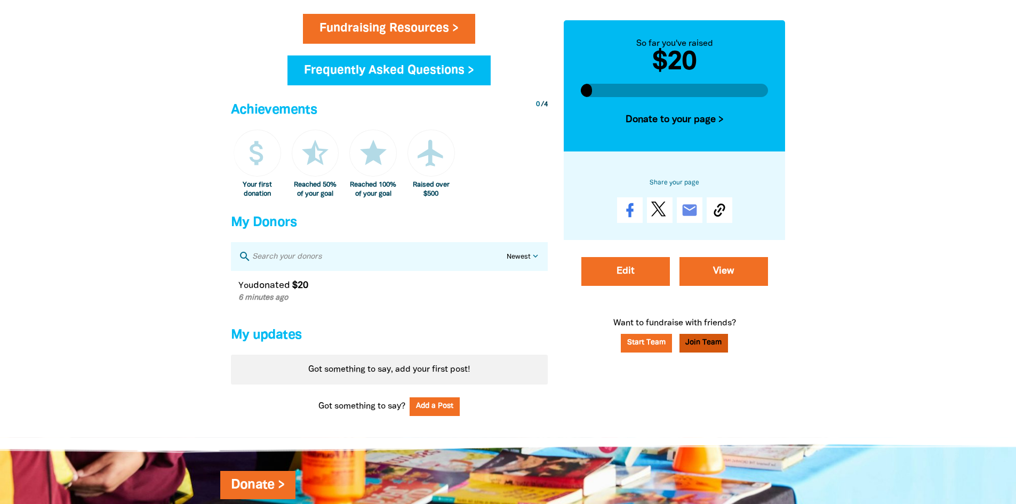
click at [691, 342] on button "Join Team" at bounding box center [703, 343] width 49 height 19
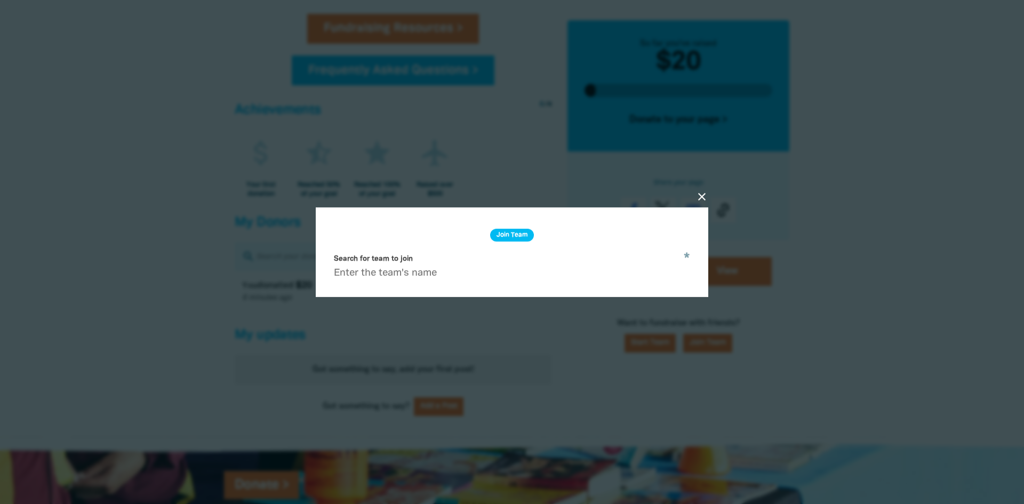
click at [438, 275] on input "Search for team to join" at bounding box center [511, 267] width 367 height 34
paste input "Department of the Premier and Cabinet"
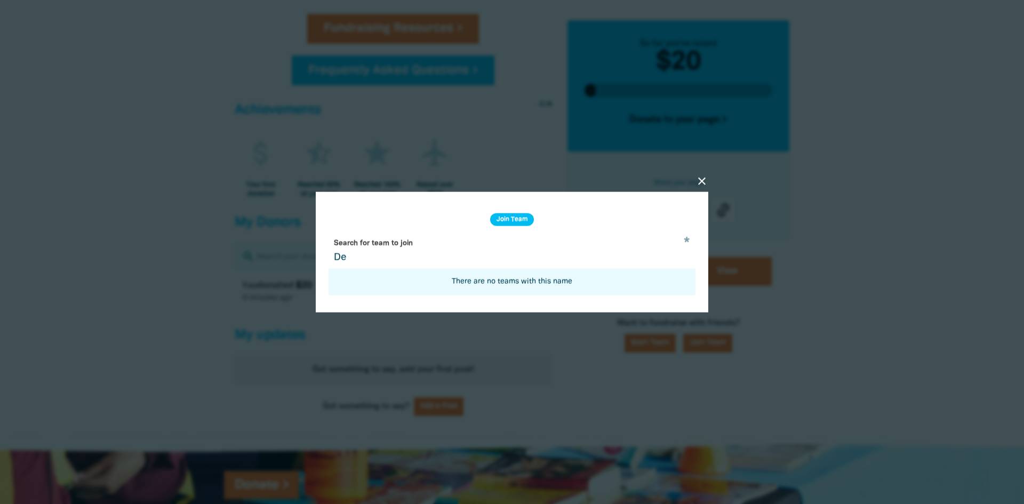
type input "D"
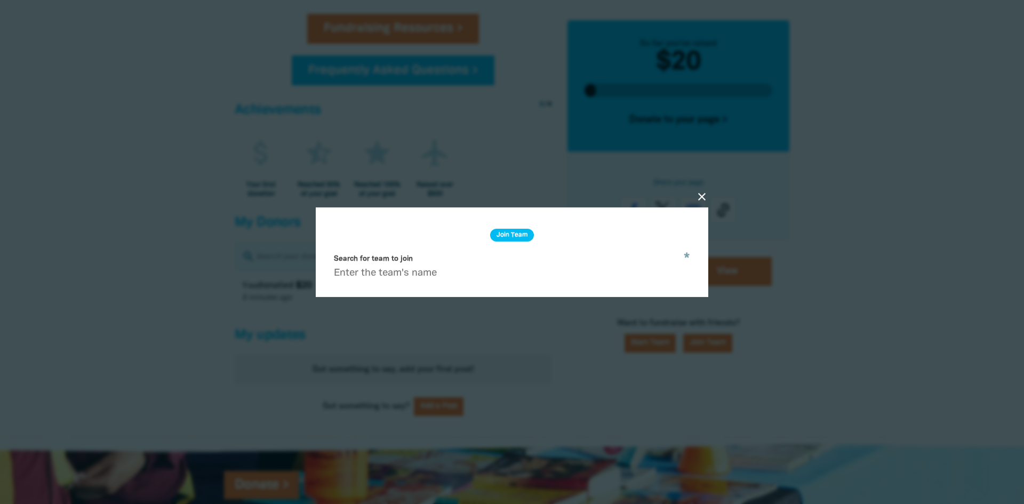
click at [699, 195] on icon "close" at bounding box center [701, 196] width 13 height 13
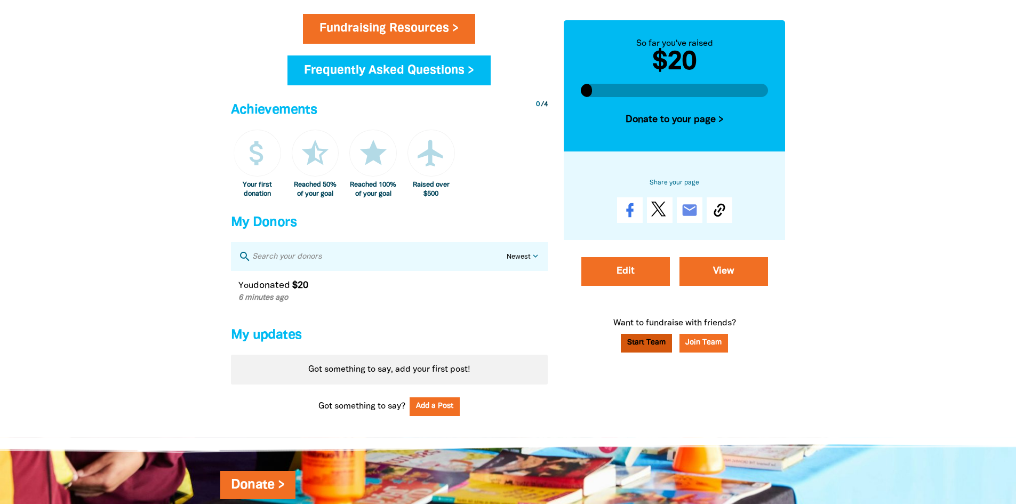
click at [641, 341] on link "Start Team" at bounding box center [646, 343] width 51 height 19
select select "No"
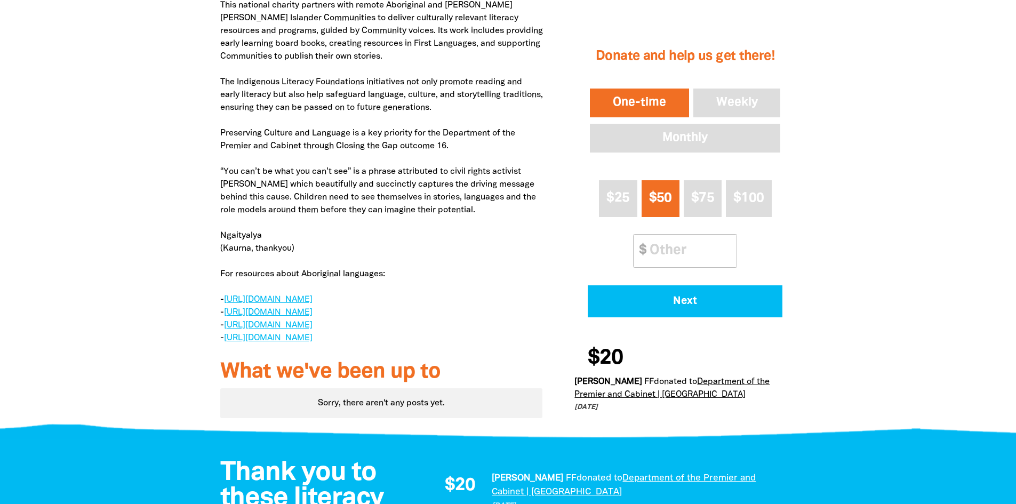
scroll to position [586, 0]
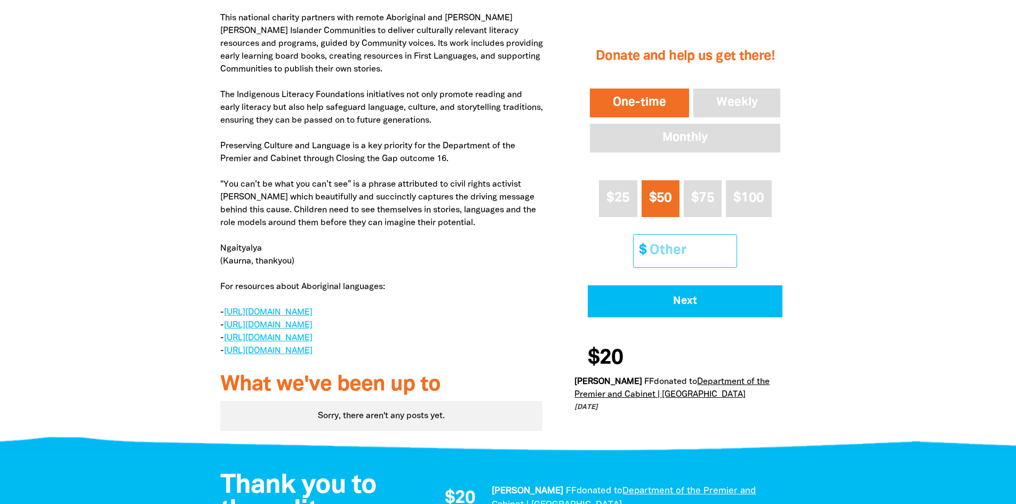
click at [667, 256] on input "Other Amount" at bounding box center [689, 251] width 94 height 33
click at [961, 324] on div at bounding box center [508, 150] width 1016 height 593
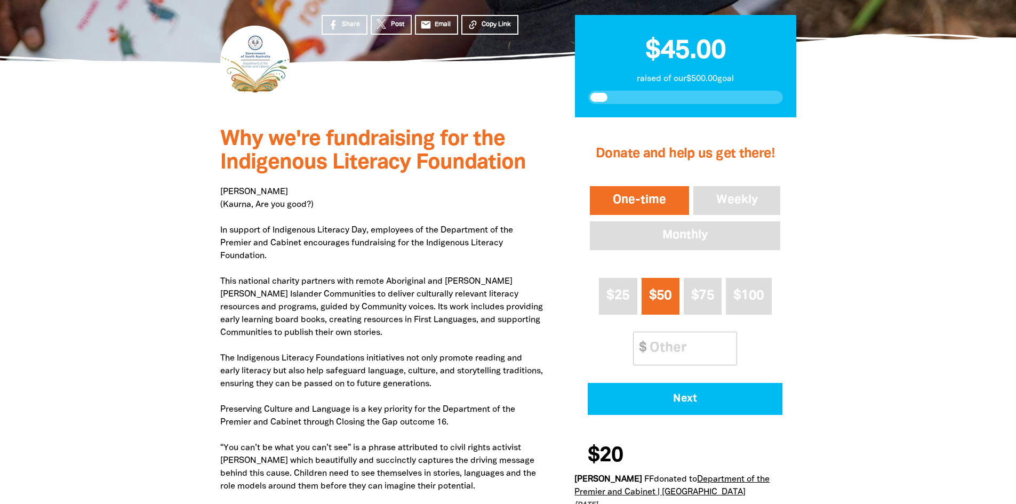
scroll to position [320, 0]
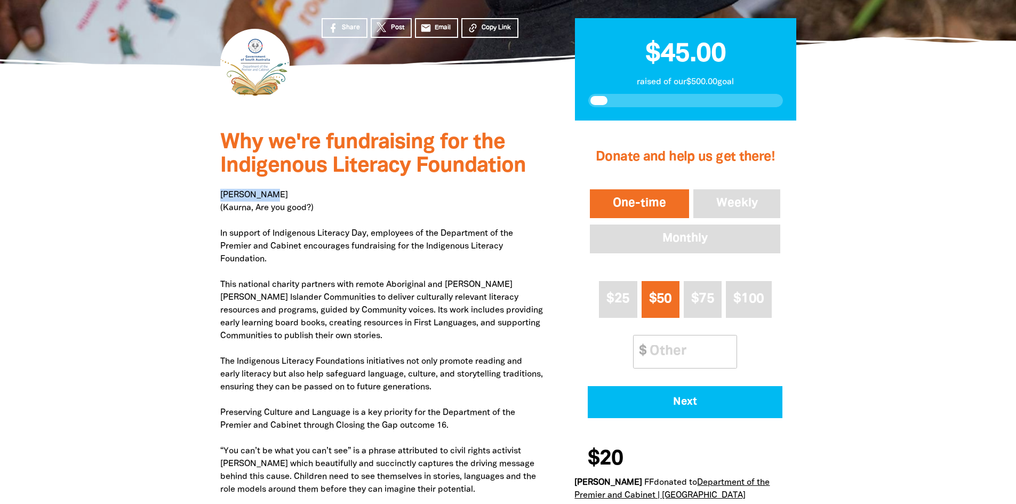
drag, startPoint x: 221, startPoint y: 194, endPoint x: 302, endPoint y: 195, distance: 80.5
click at [302, 195] on p "Niina Marni (Kaurna, Are you good?) In support of Indigenous Literacy Day, empl…" at bounding box center [381, 406] width 323 height 435
copy p "[PERSON_NAME]"
click at [232, 160] on span "Why we're fundraising for the Indigenous Literacy Foundation" at bounding box center [372, 154] width 305 height 43
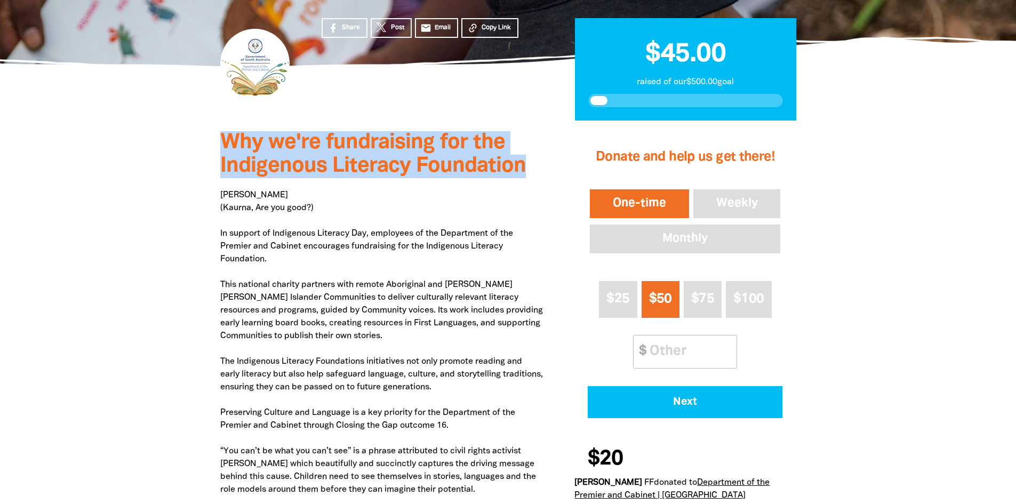
drag, startPoint x: 222, startPoint y: 141, endPoint x: 529, endPoint y: 163, distance: 308.4
click at [529, 163] on h3 "Why we're fundraising for the Indigenous Literacy Foundation" at bounding box center [381, 154] width 323 height 47
copy span "Why we're fundraising for the Indigenous Literacy Foundation"
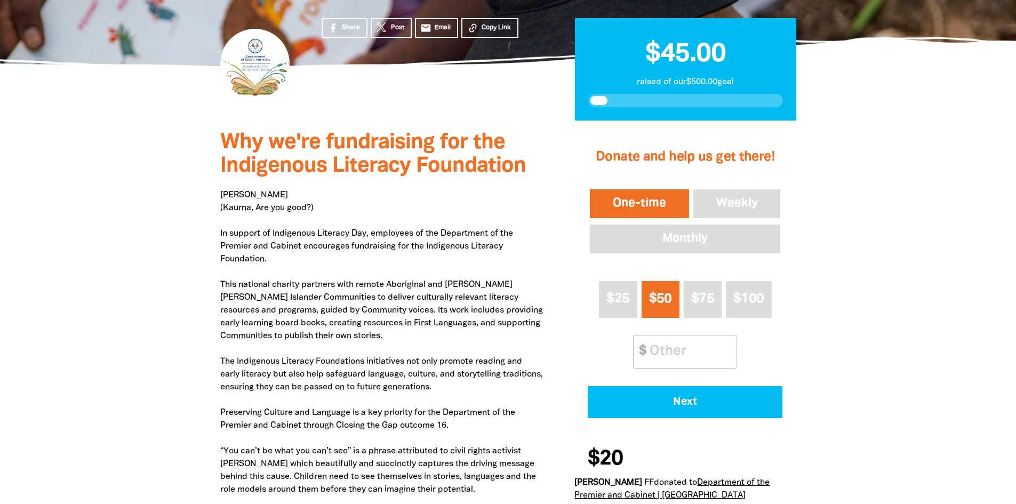
click at [876, 306] on div at bounding box center [508, 416] width 1016 height 593
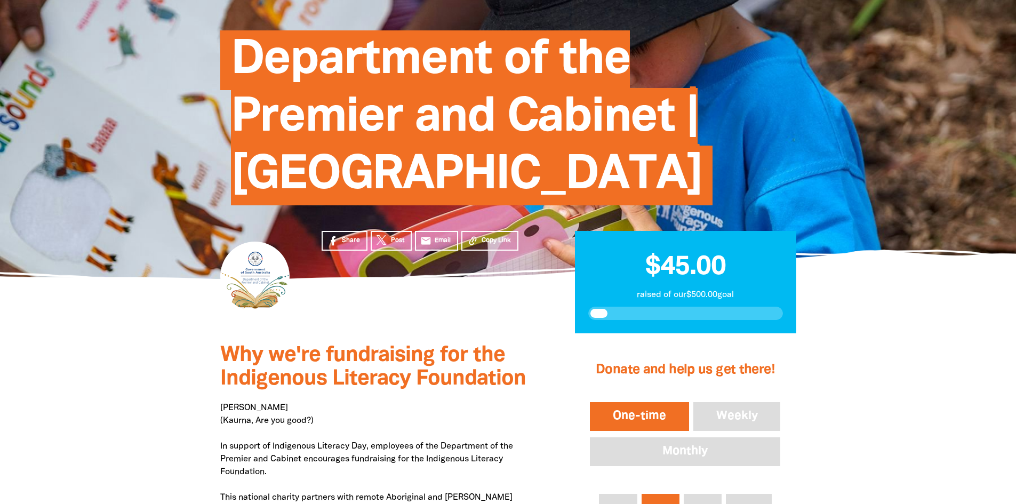
scroll to position [107, 0]
click at [303, 129] on span "Department of the Premier and Cabinet | [GEOGRAPHIC_DATA]" at bounding box center [466, 122] width 471 height 167
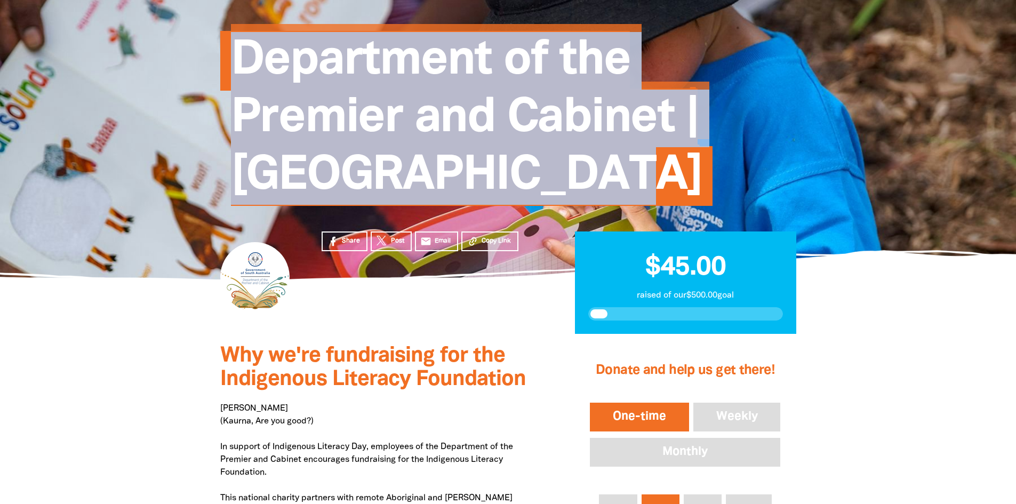
drag, startPoint x: 242, startPoint y: 57, endPoint x: 576, endPoint y: 178, distance: 355.0
click at [577, 178] on h1 "Department of the Premier and Cabinet | [GEOGRAPHIC_DATA]" at bounding box center [519, 118] width 576 height 173
copy span "Department of the Premier and Cabinet | [GEOGRAPHIC_DATA]"
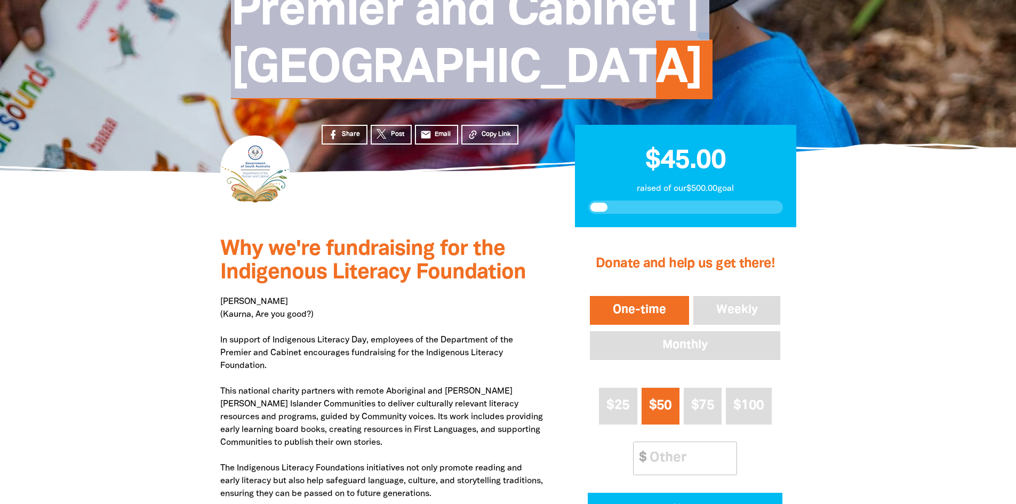
scroll to position [267, 0]
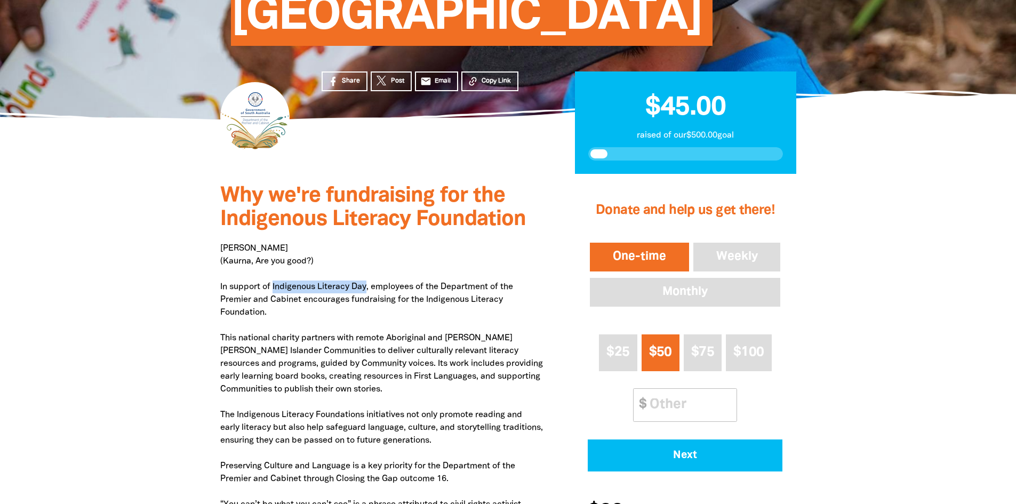
drag, startPoint x: 272, startPoint y: 285, endPoint x: 367, endPoint y: 290, distance: 95.0
click at [367, 290] on p "Niina Marni (Kaurna, Are you good?) In support of Indigenous Literacy Day, empl…" at bounding box center [381, 459] width 323 height 435
copy p "Indigenous Literacy Day"
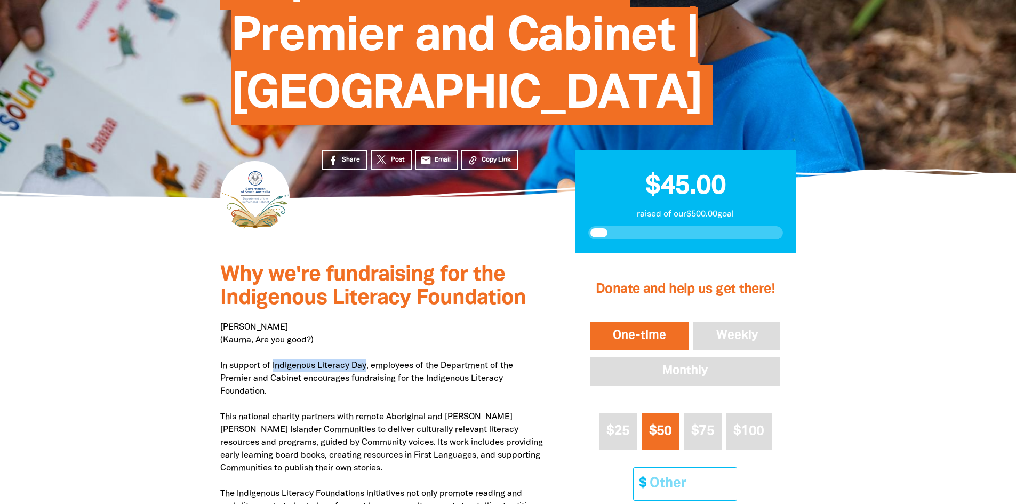
scroll to position [53, 0]
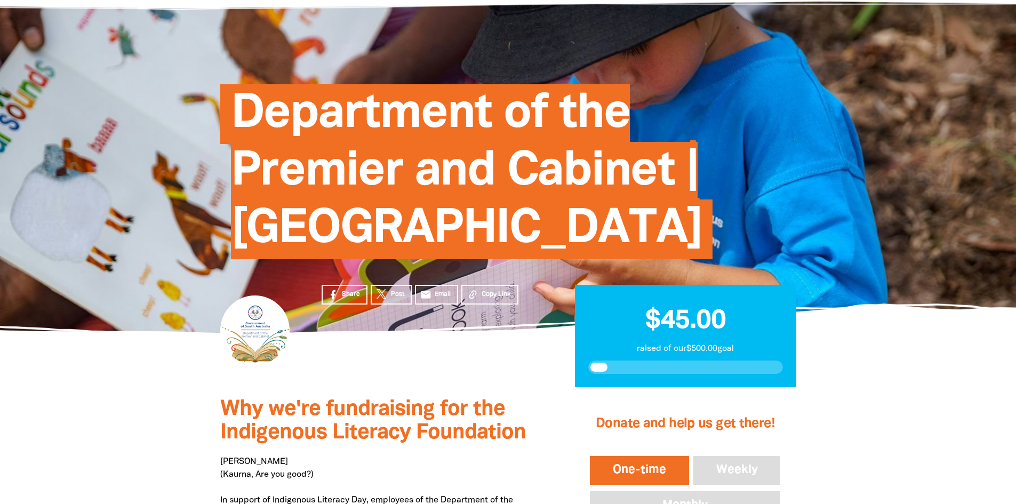
drag, startPoint x: 712, startPoint y: 469, endPoint x: 961, endPoint y: 425, distance: 252.9
click at [491, 291] on span "Copy Link" at bounding box center [495, 294] width 29 height 10
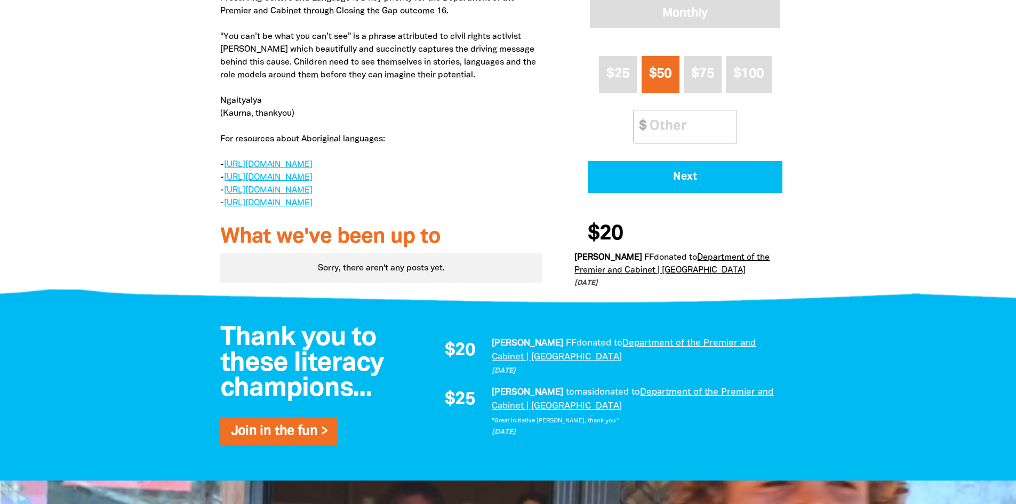
scroll to position [746, 0]
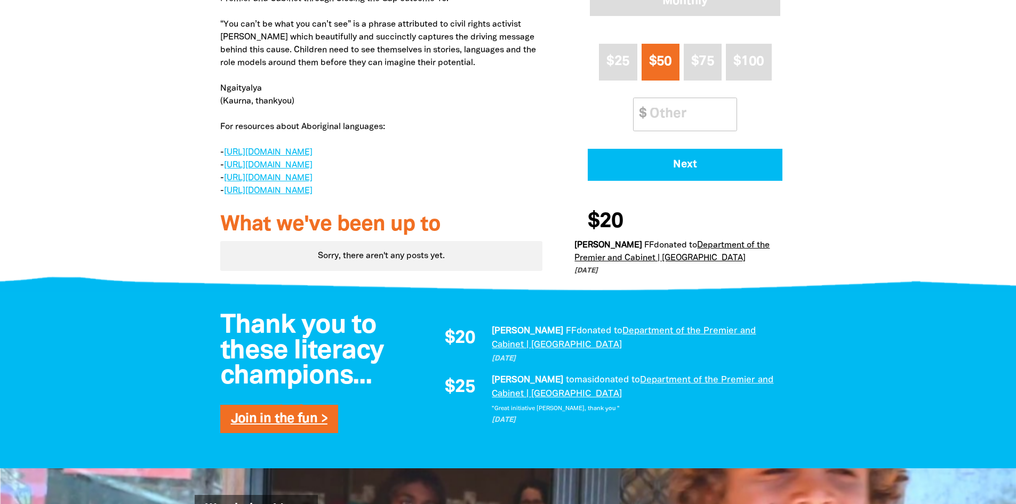
click at [270, 425] on link "Join in the fun >" at bounding box center [279, 419] width 96 height 12
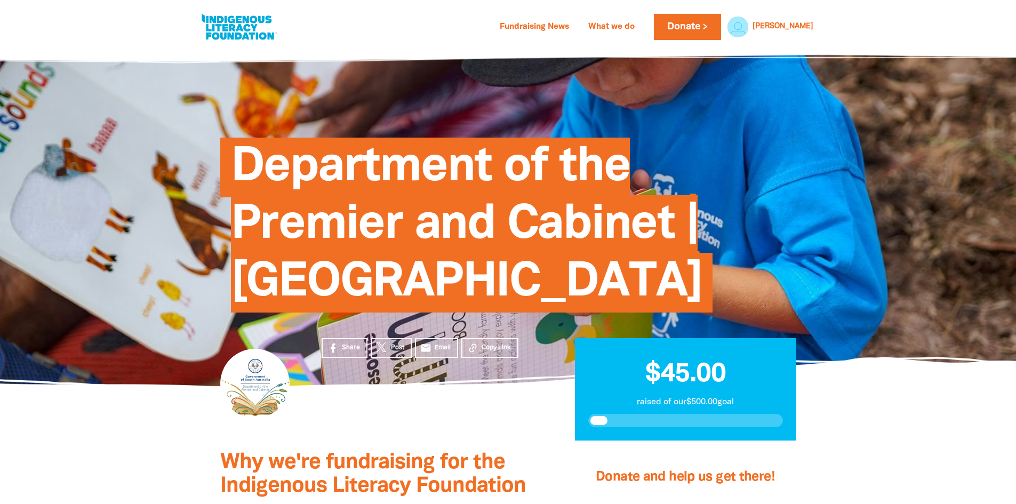
select select "AU"
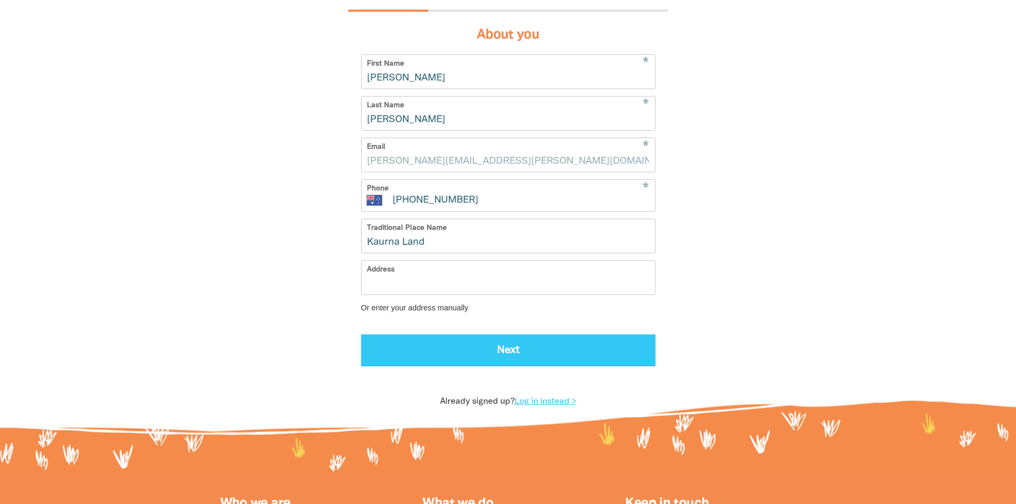
scroll to position [268, 0]
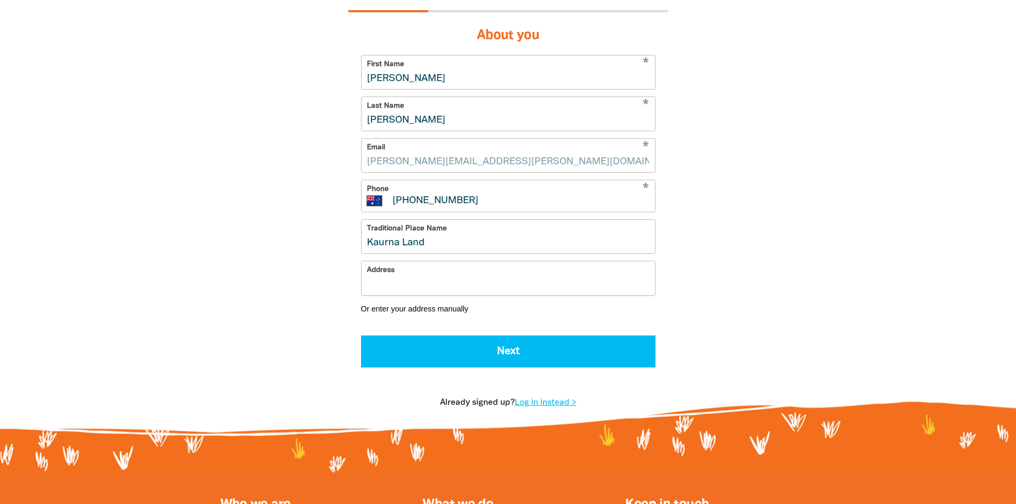
click at [436, 289] on input "Address" at bounding box center [507, 278] width 293 height 34
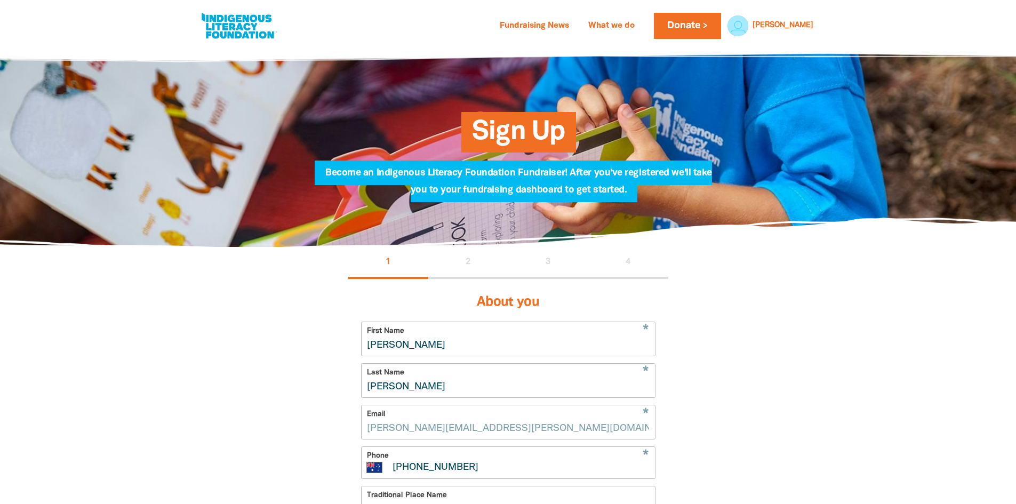
scroll to position [0, 0]
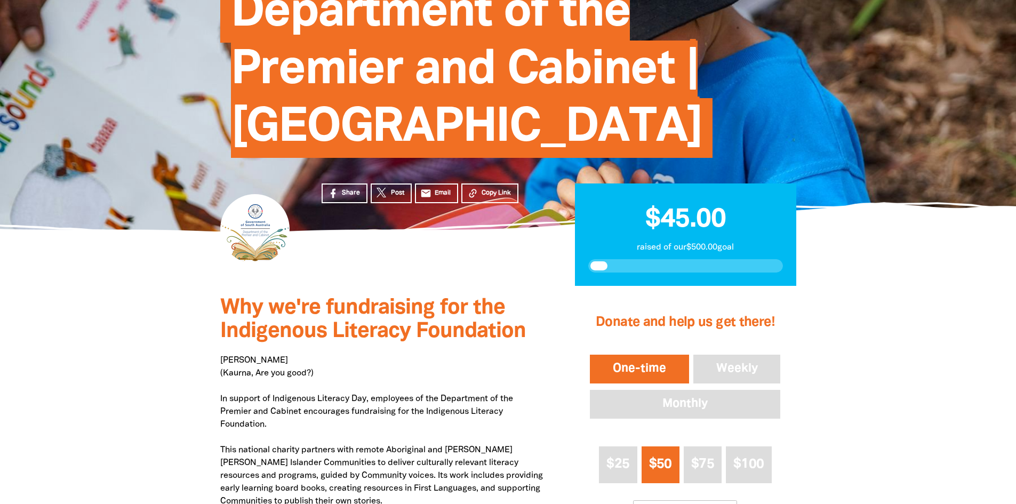
scroll to position [53, 0]
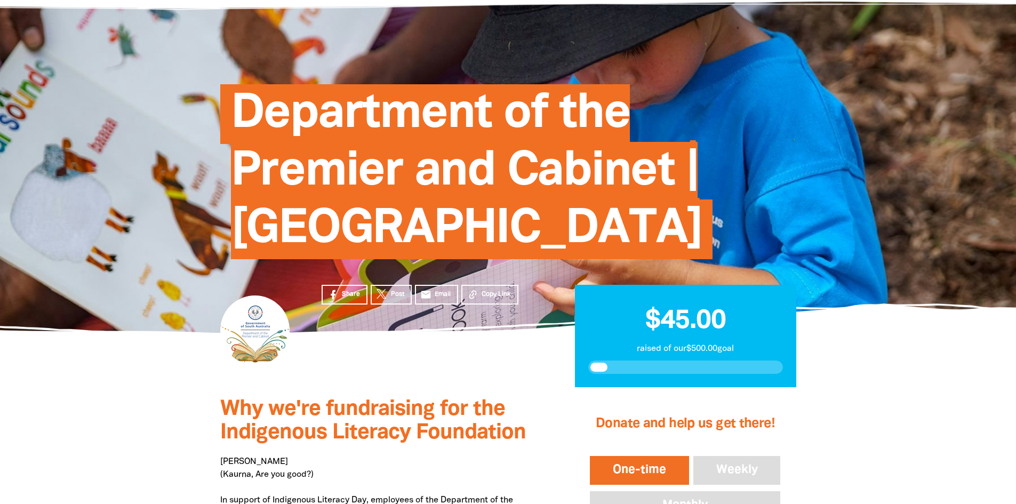
click at [313, 121] on span "Department of the Premier and Cabinet | [GEOGRAPHIC_DATA]" at bounding box center [466, 175] width 471 height 167
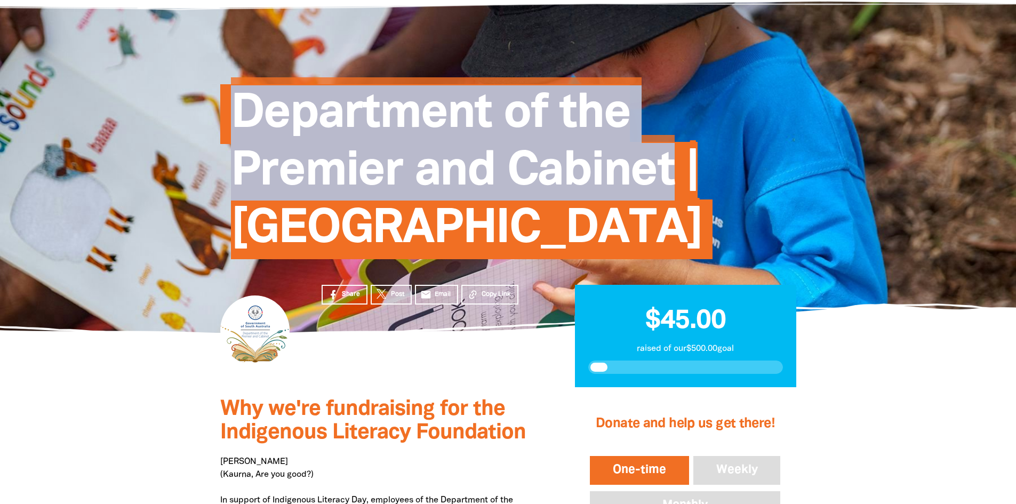
drag, startPoint x: 238, startPoint y: 110, endPoint x: 670, endPoint y: 168, distance: 435.7
click at [670, 168] on span "Department of the Premier and Cabinet | [GEOGRAPHIC_DATA]" at bounding box center [466, 175] width 471 height 167
copy span "Department of the Premier and Cabinet"
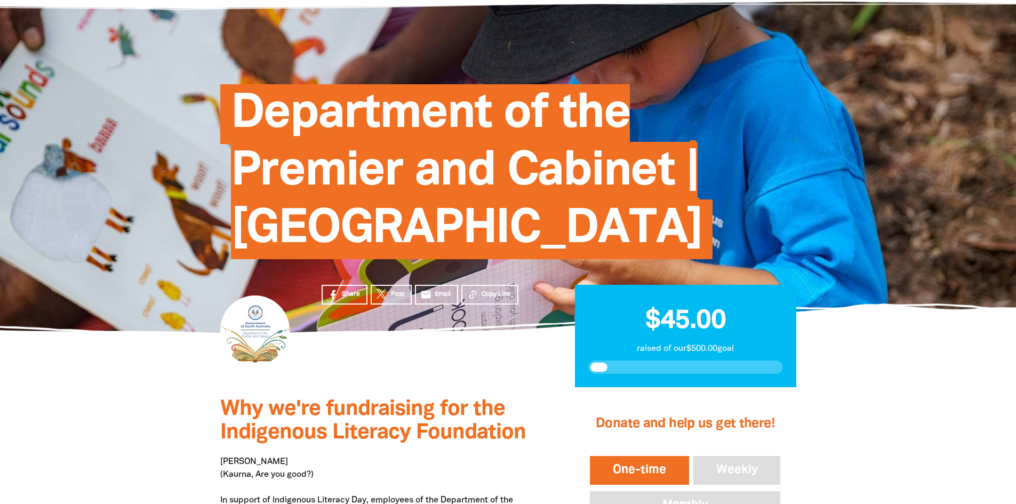
click at [921, 359] on section "Share Post email Email Copy Link $45.00 raised of our $500.00 goal" at bounding box center [508, 360] width 1016 height 55
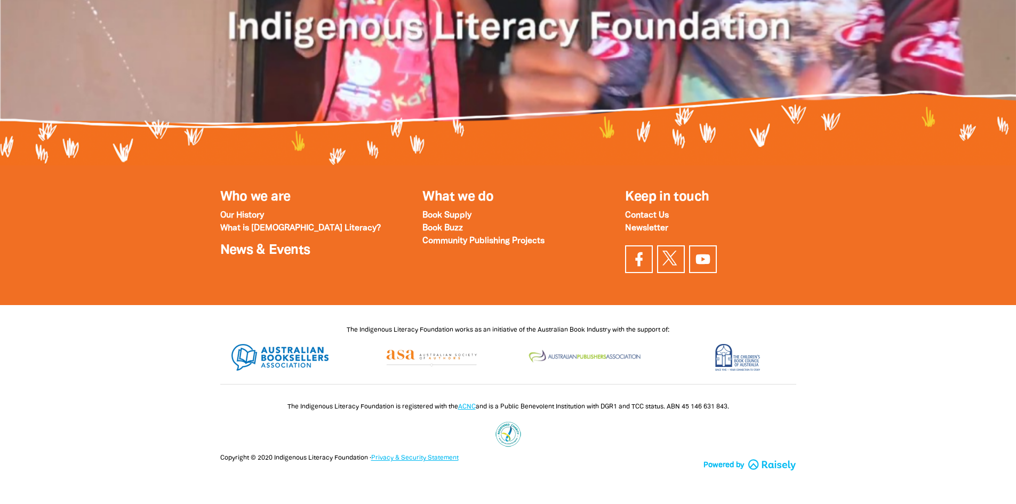
scroll to position [1471, 0]
